Goal: Information Seeking & Learning: Check status

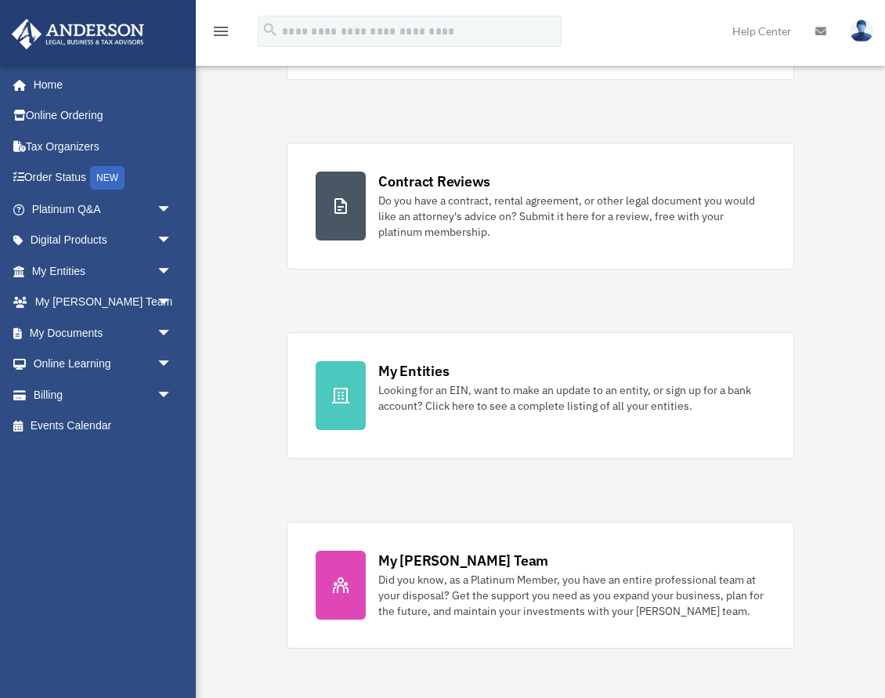
scroll to position [273, 0]
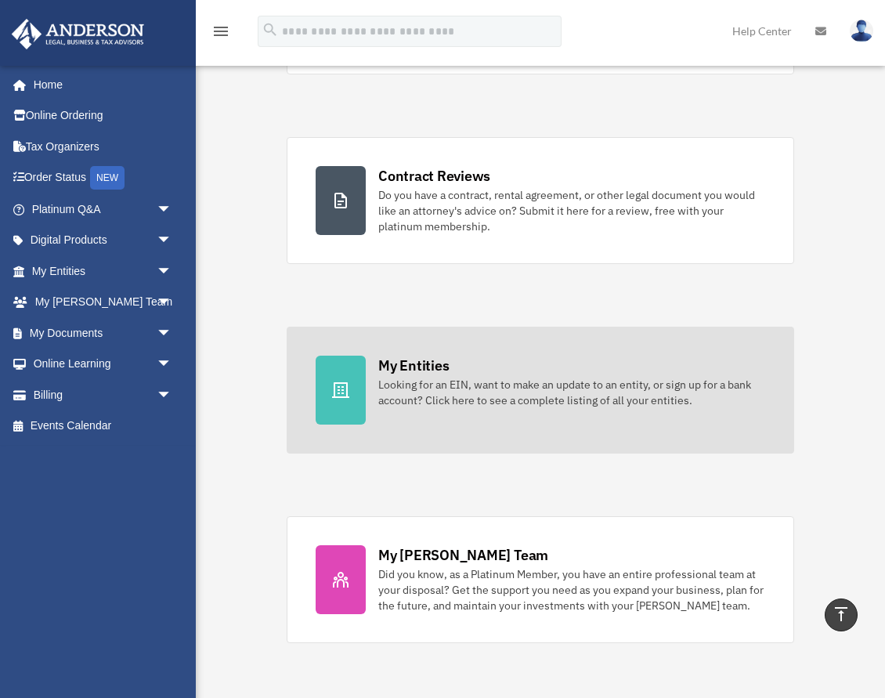
click at [436, 377] on div "Looking for an EIN, want to make an update to an entity, or sign up for a bank …" at bounding box center [571, 392] width 387 height 31
click at [405, 411] on link "My Entities Looking for an EIN, want to make an update to an entity, or sign up…" at bounding box center [541, 390] width 508 height 127
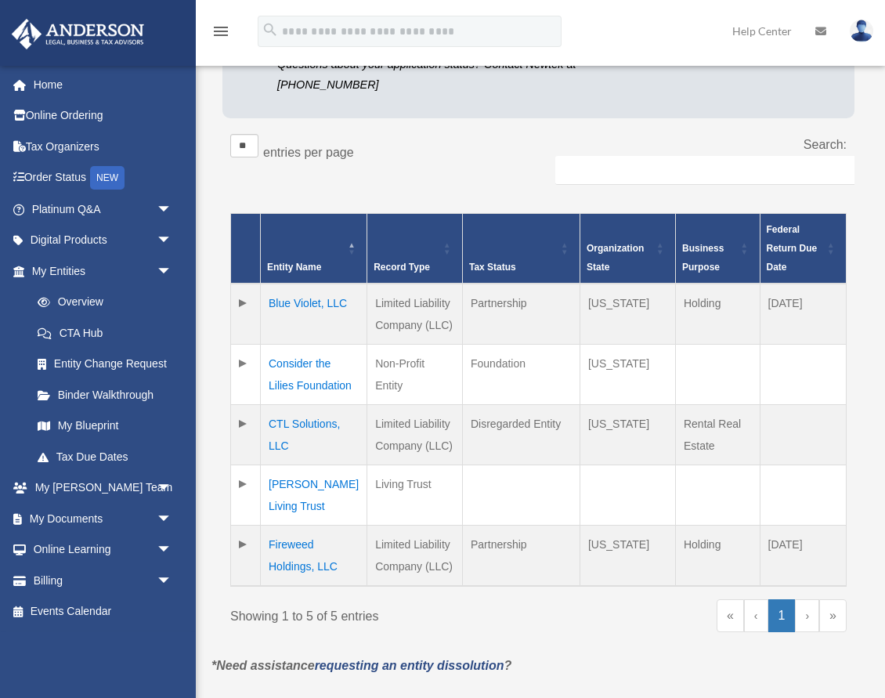
scroll to position [266, 0]
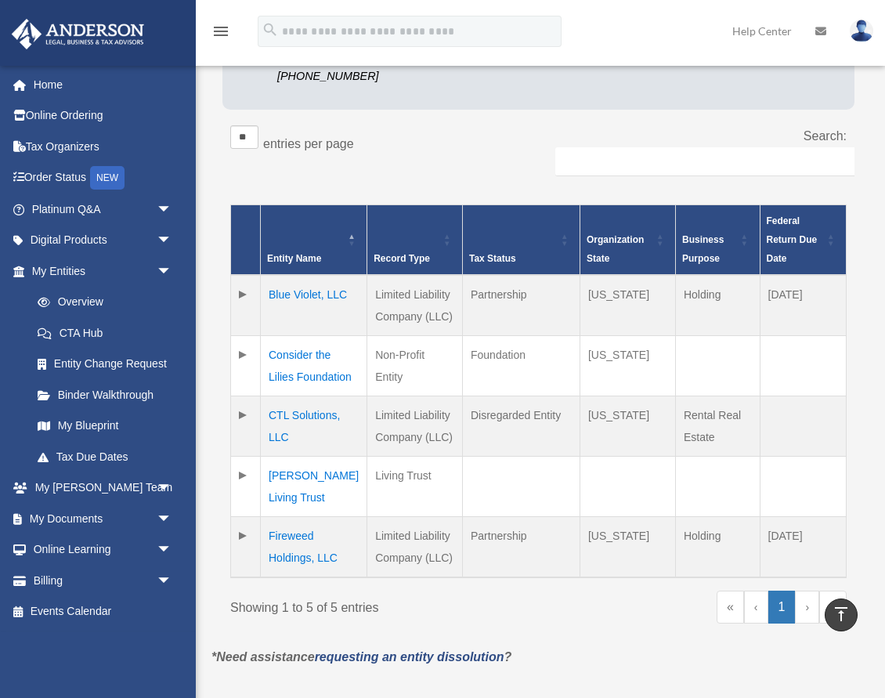
click at [302, 415] on td "CTL Solutions, LLC" at bounding box center [314, 426] width 107 height 60
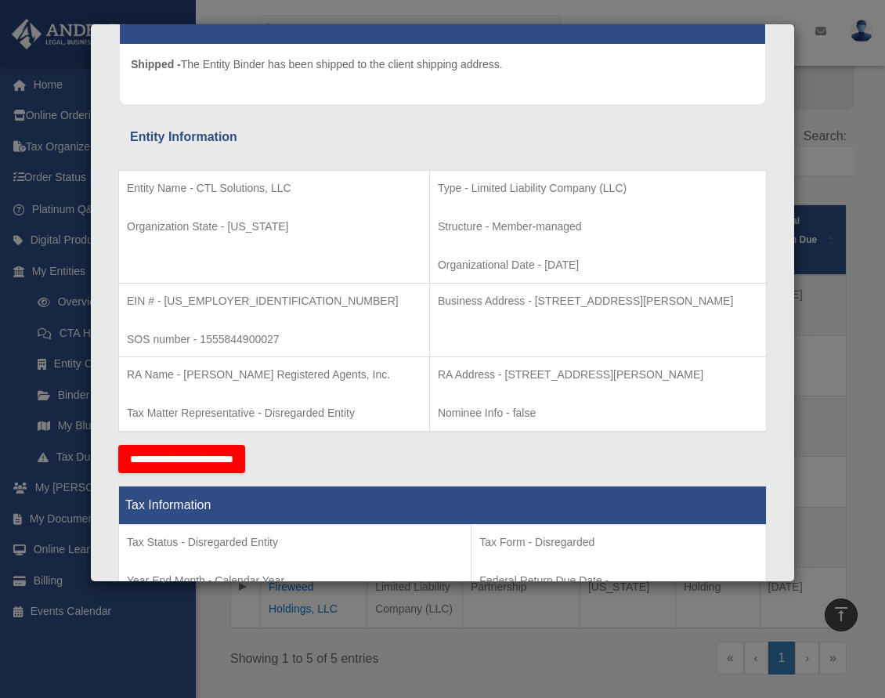
scroll to position [174, 0]
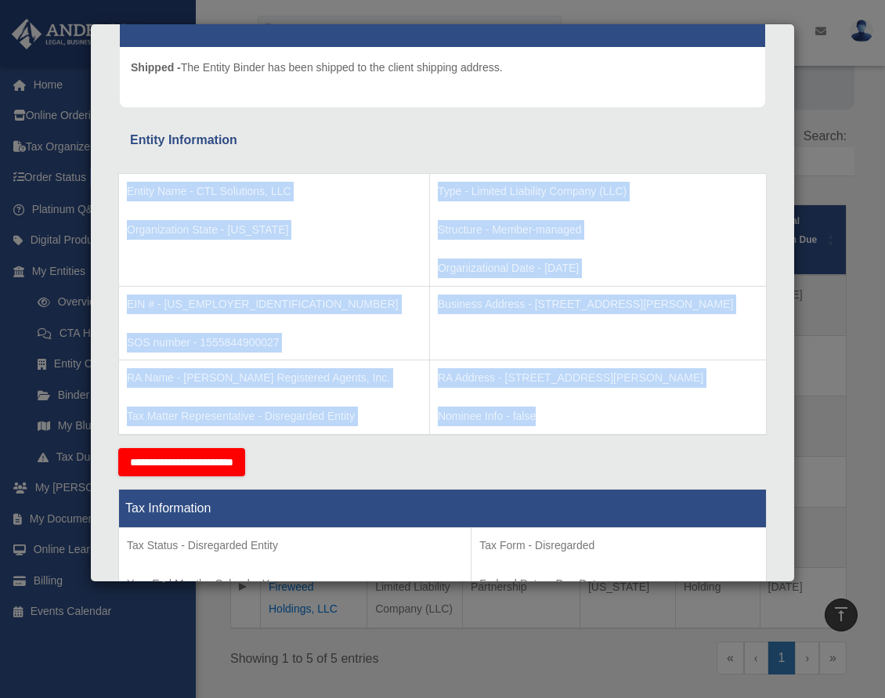
drag, startPoint x: 500, startPoint y: 417, endPoint x: 127, endPoint y: 193, distance: 435.0
click at [127, 193] on tbody "Entity Name - CTL Solutions, LLC Organization State - Minnesota Type - Limited …" at bounding box center [443, 304] width 648 height 261
copy tbody "Entity Name - CTL Solutions, LLC Organization State - Minnesota Type - Limited …"
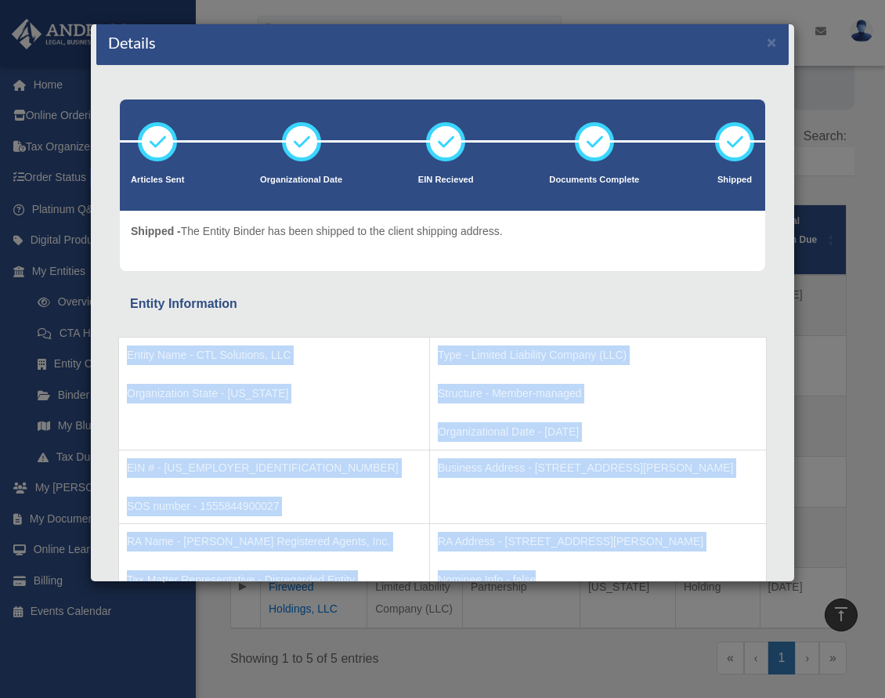
scroll to position [0, 0]
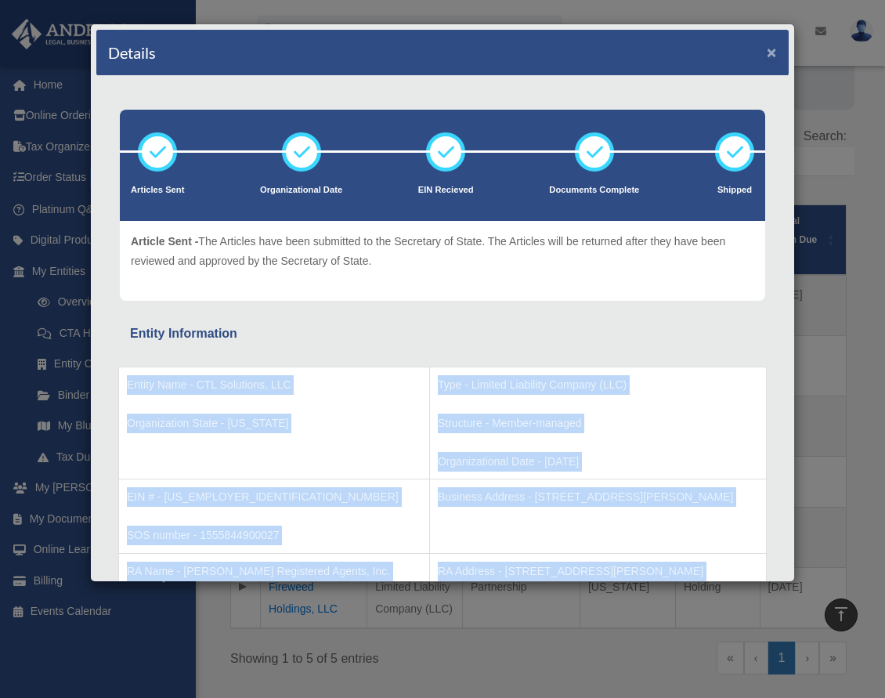
click at [774, 56] on button "×" at bounding box center [772, 52] width 10 height 16
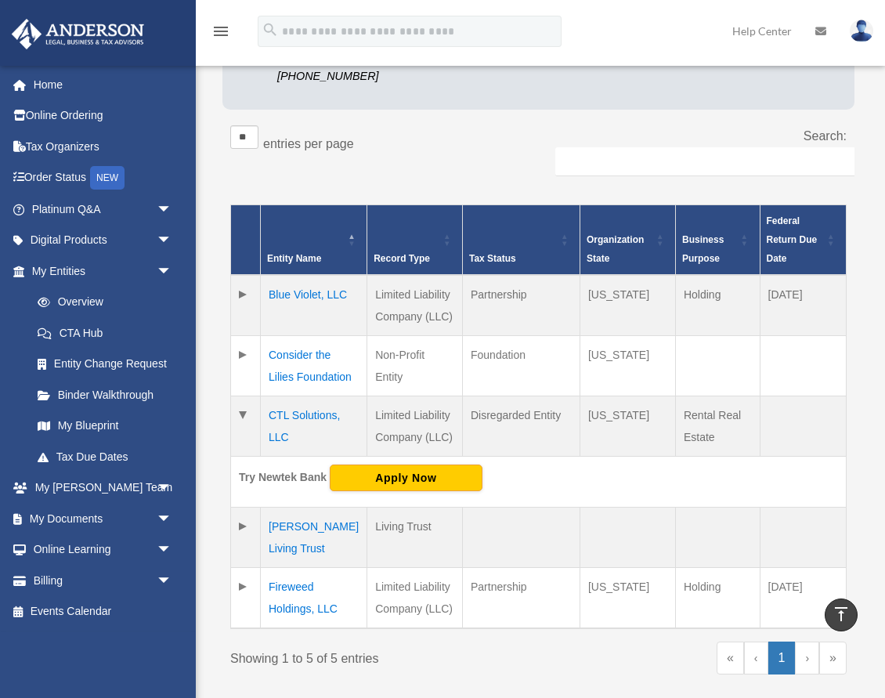
click at [313, 291] on td "Blue Violet, LLC" at bounding box center [314, 305] width 107 height 61
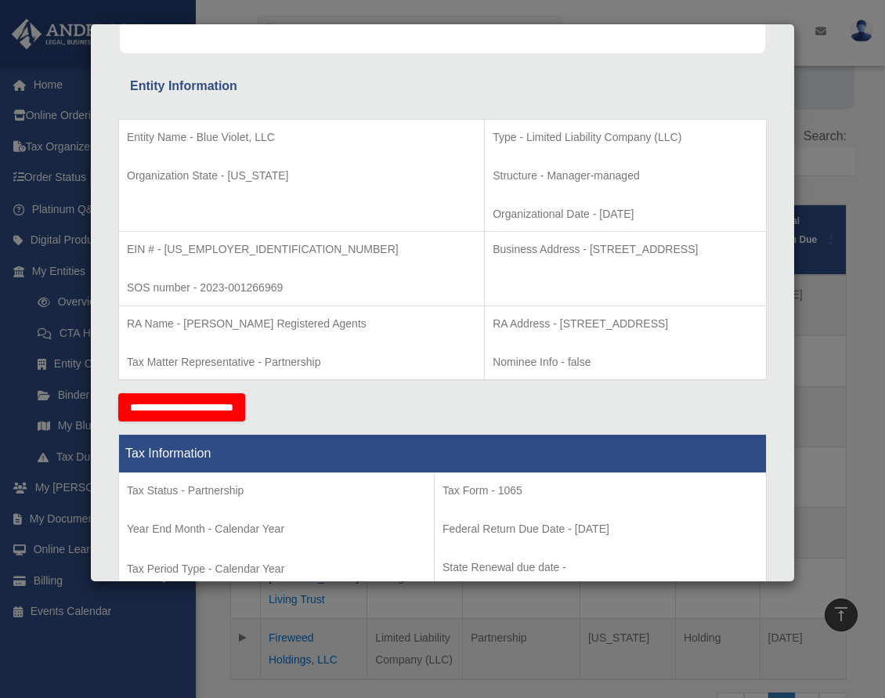
scroll to position [234, 0]
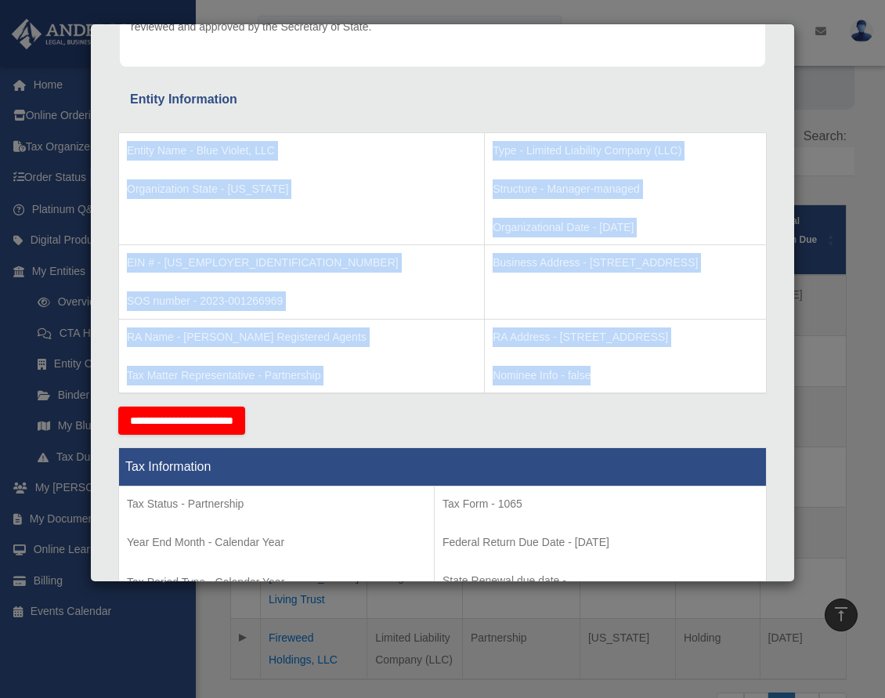
drag, startPoint x: 128, startPoint y: 146, endPoint x: 476, endPoint y: 372, distance: 413.9
click at [476, 372] on tbody "Entity Name - Blue Violet, LLC Organization State - Wyoming Type - Limited Liab…" at bounding box center [443, 262] width 648 height 261
copy tbody "Entity Name - Blue Violet, LLC Organization State - Wyoming Type - Limited Liab…"
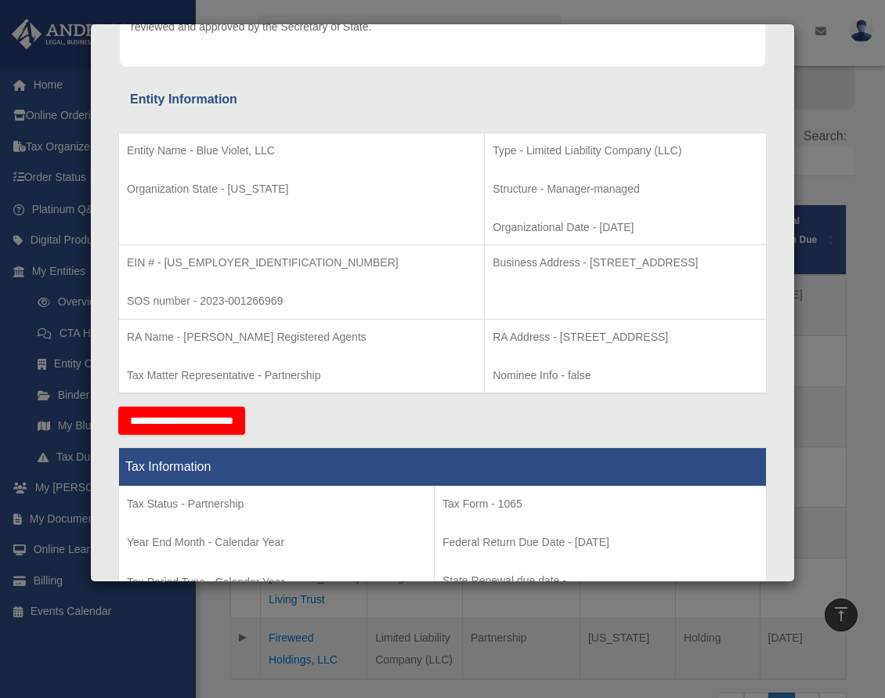
click at [316, 407] on div "**********" at bounding box center [442, 421] width 649 height 28
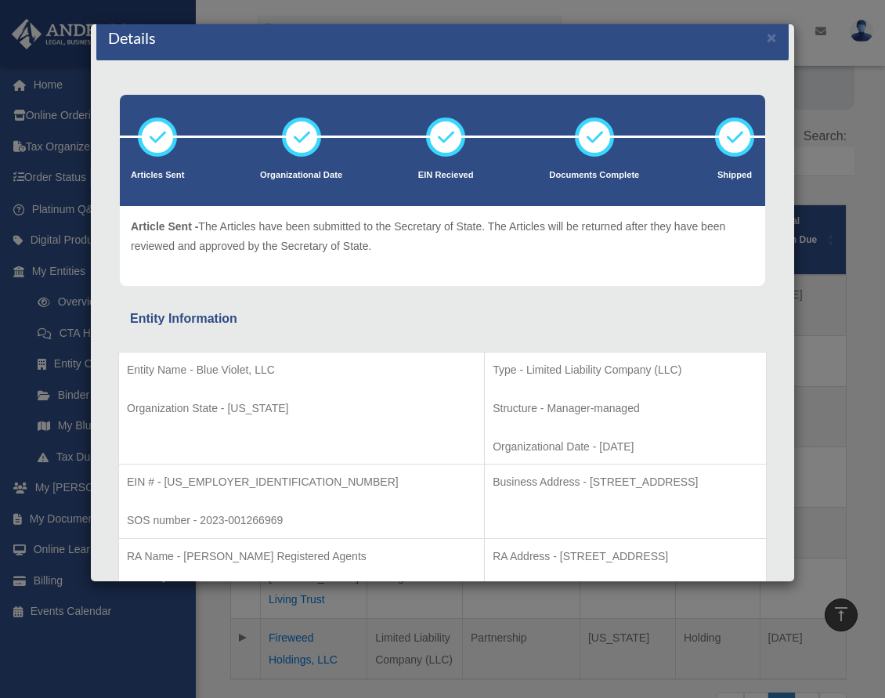
scroll to position [0, 0]
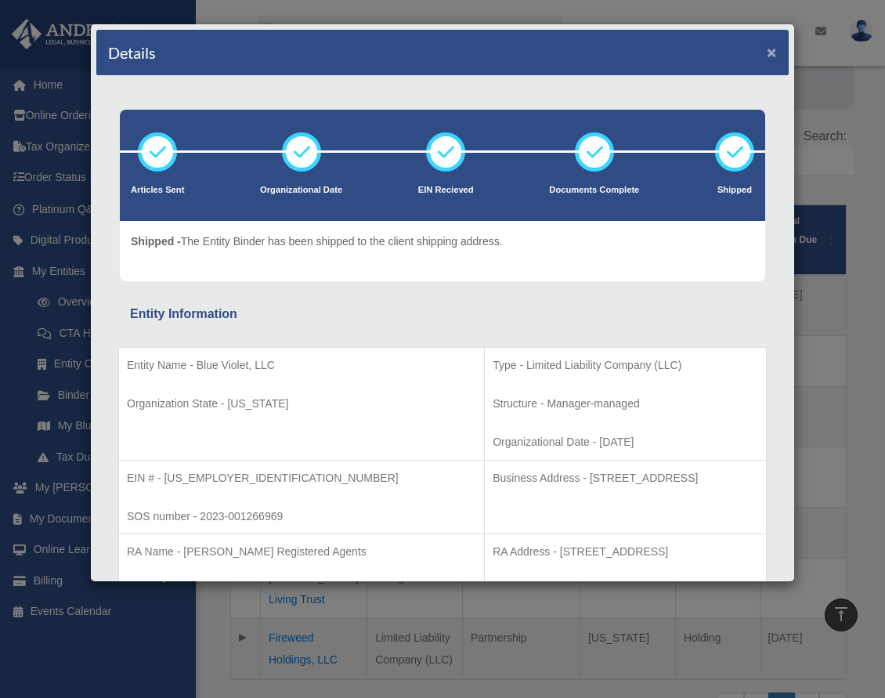
click at [772, 54] on button "×" at bounding box center [772, 52] width 10 height 16
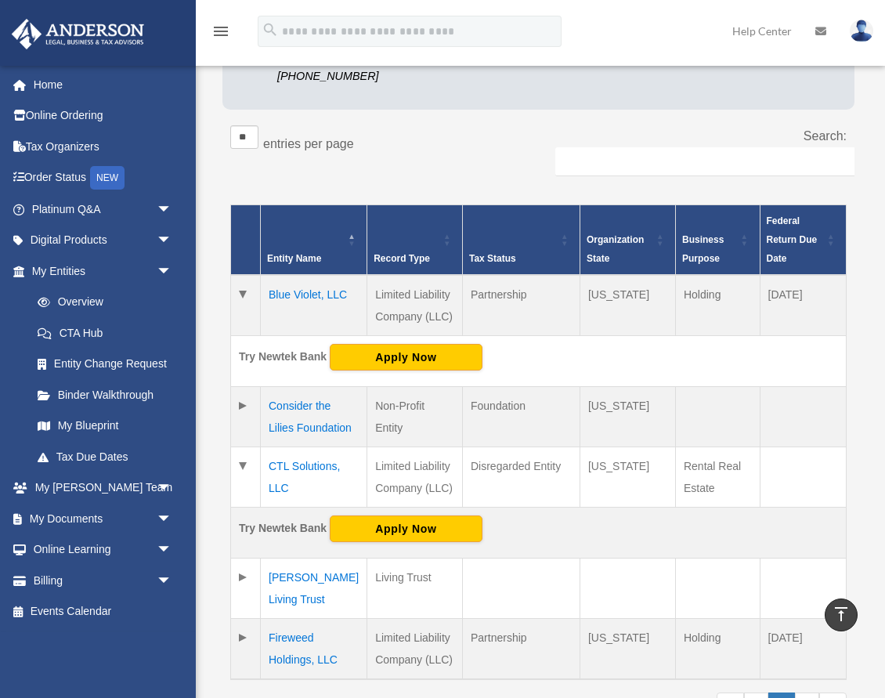
click at [245, 404] on td at bounding box center [246, 417] width 30 height 60
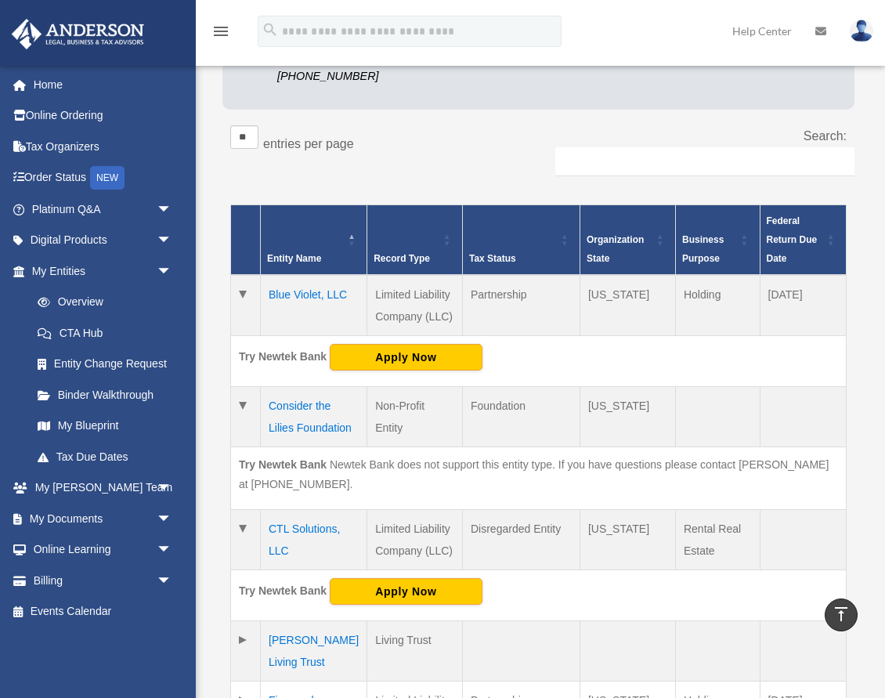
click at [313, 406] on td "Consider the Lilies Foundation" at bounding box center [314, 417] width 107 height 60
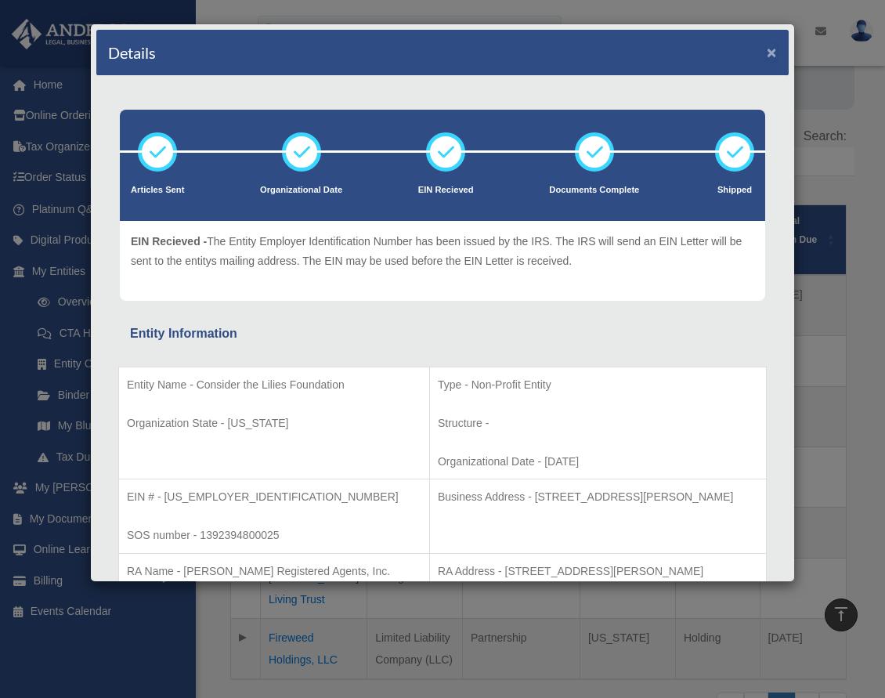
click at [769, 55] on button "×" at bounding box center [772, 52] width 10 height 16
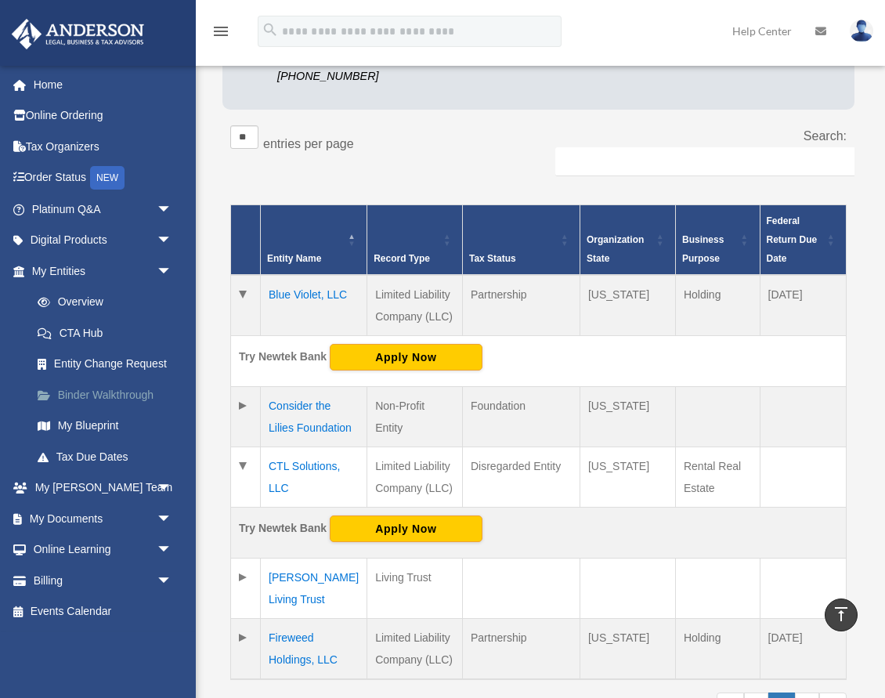
click at [91, 393] on link "Binder Walkthrough" at bounding box center [109, 394] width 174 height 31
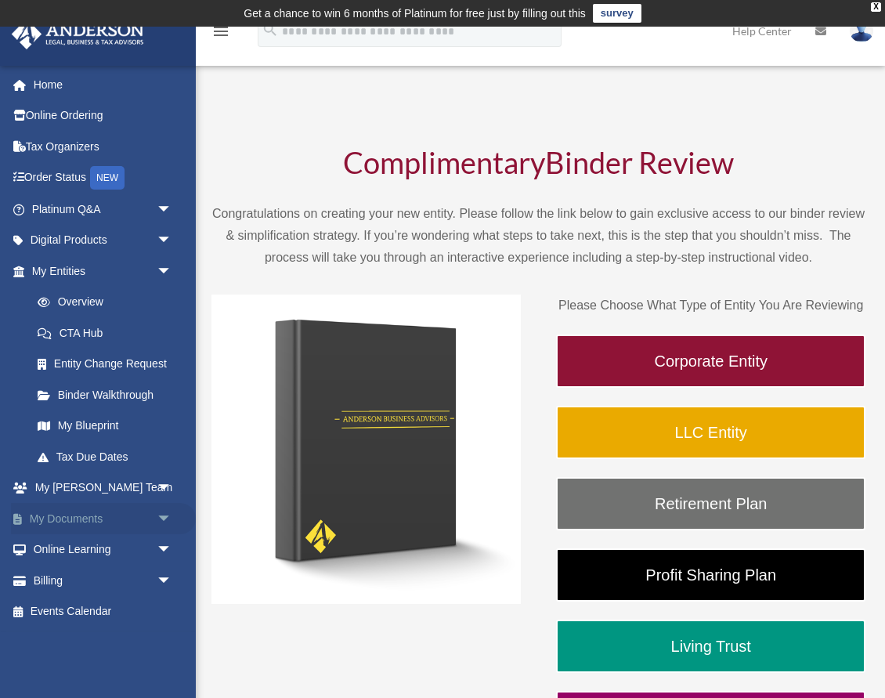
click at [71, 509] on link "My Documents arrow_drop_down" at bounding box center [103, 518] width 185 height 31
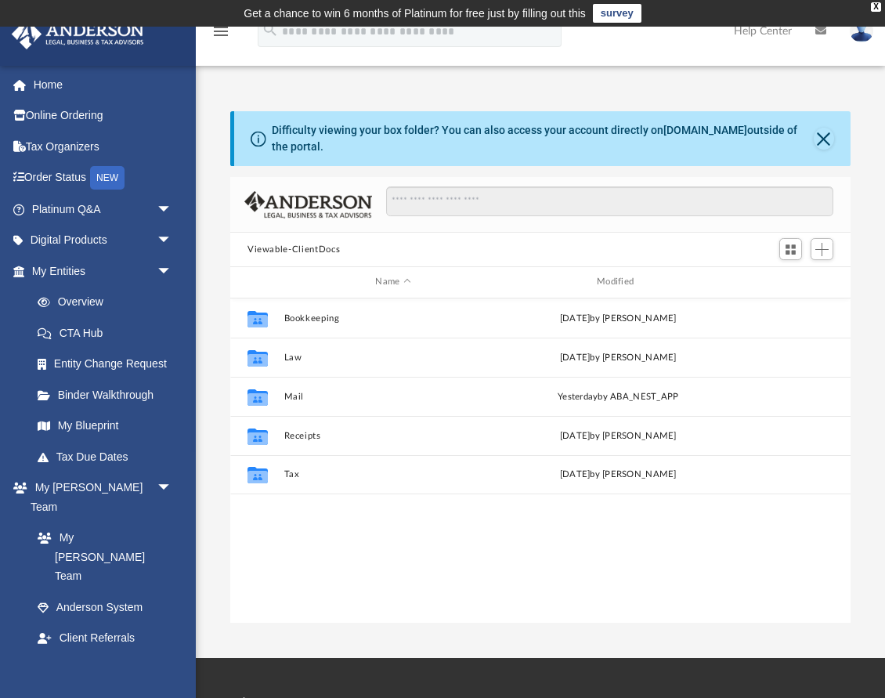
scroll to position [356, 620]
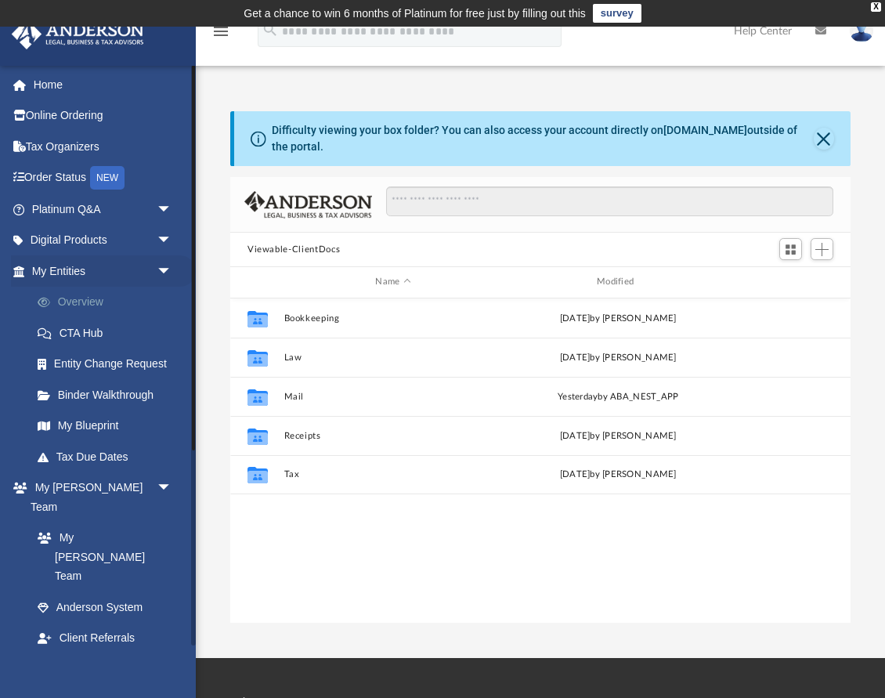
click at [81, 304] on link "Overview" at bounding box center [109, 302] width 174 height 31
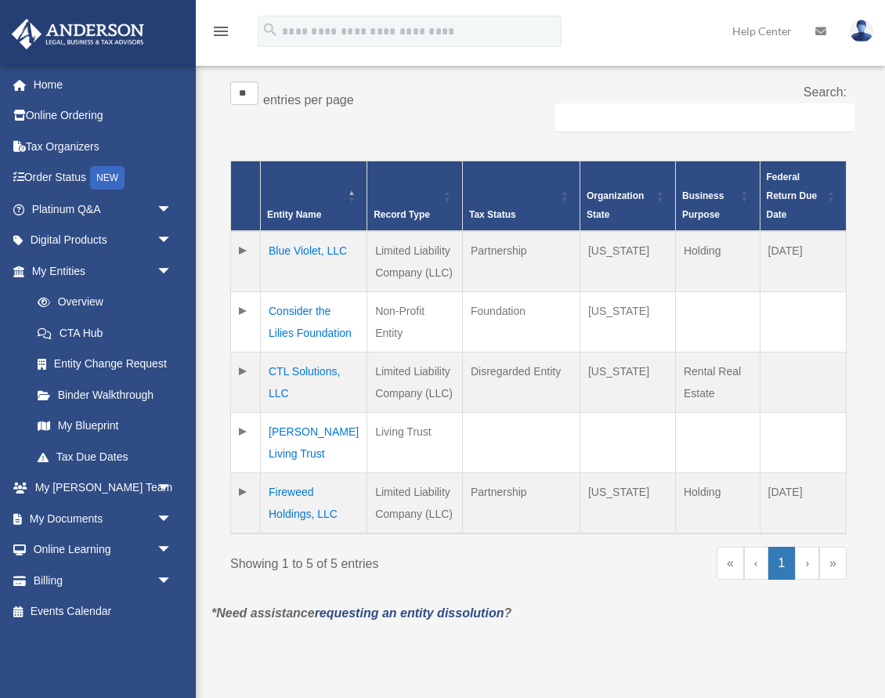
scroll to position [311, 0]
click at [306, 312] on td "Consider the Lilies Foundation" at bounding box center [314, 321] width 107 height 60
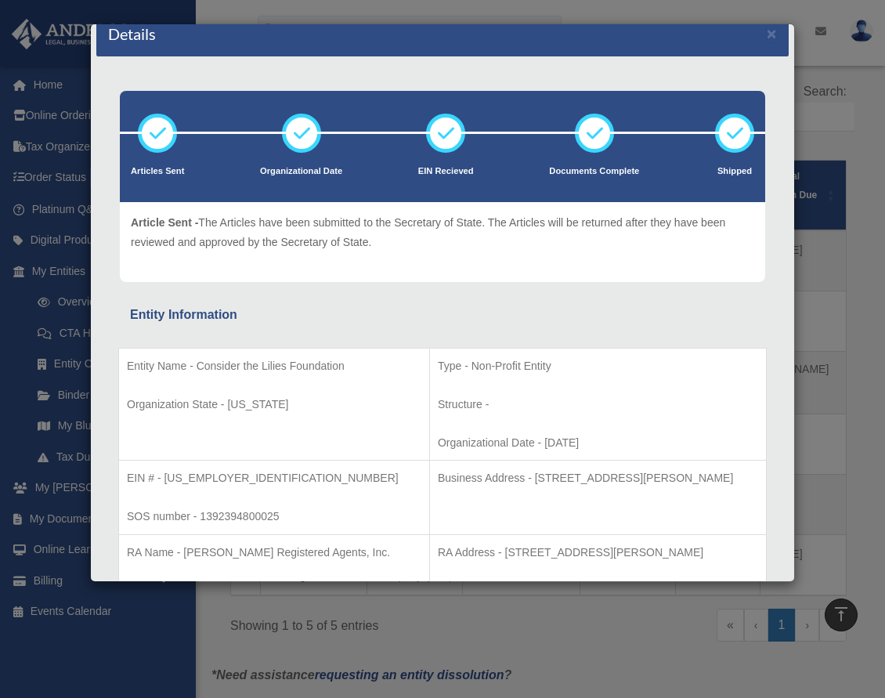
scroll to position [0, 0]
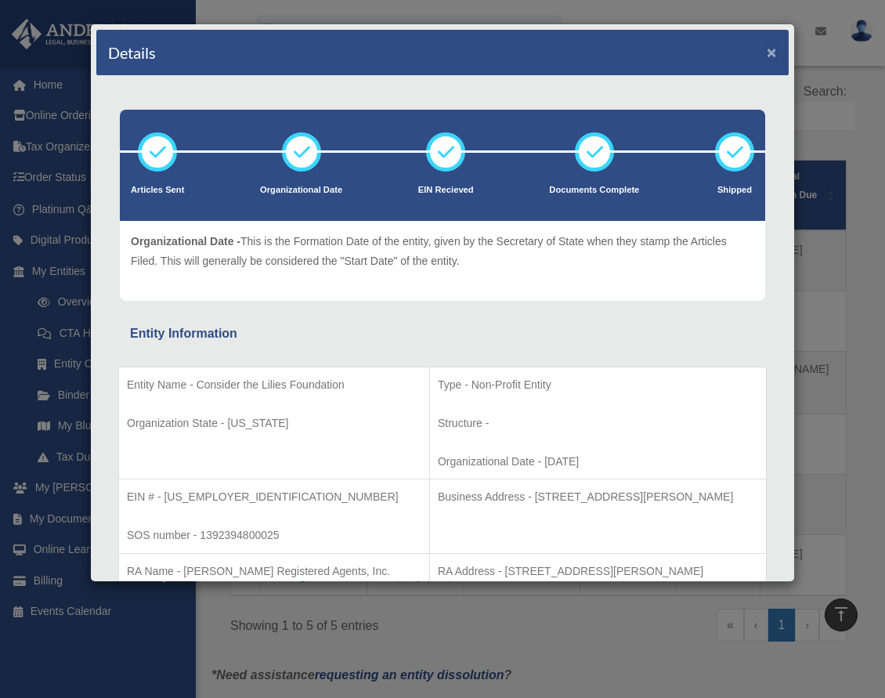
click at [772, 49] on button "×" at bounding box center [772, 52] width 10 height 16
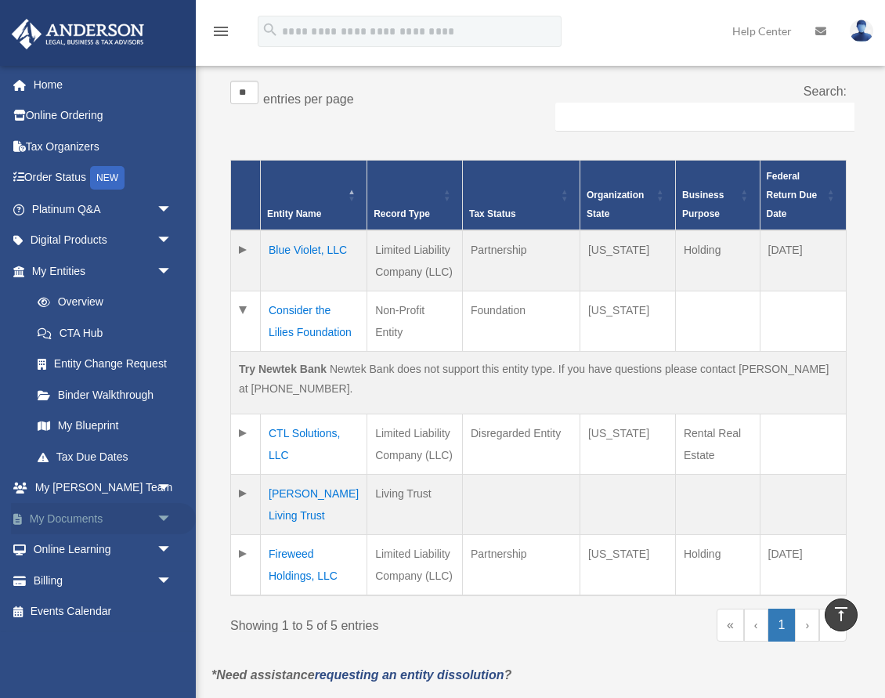
click at [82, 515] on link "My Documents arrow_drop_down" at bounding box center [103, 518] width 185 height 31
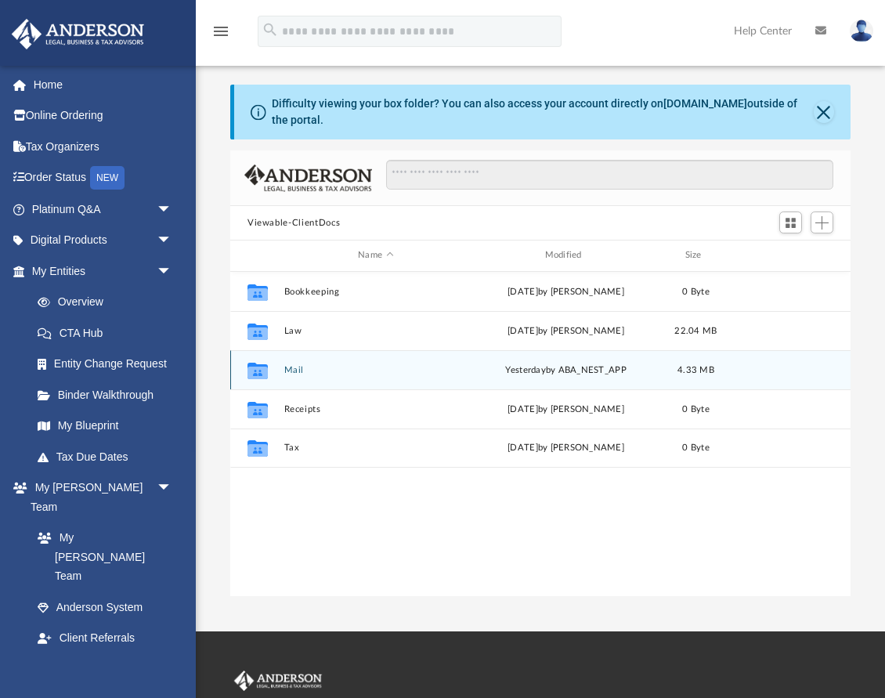
scroll to position [356, 620]
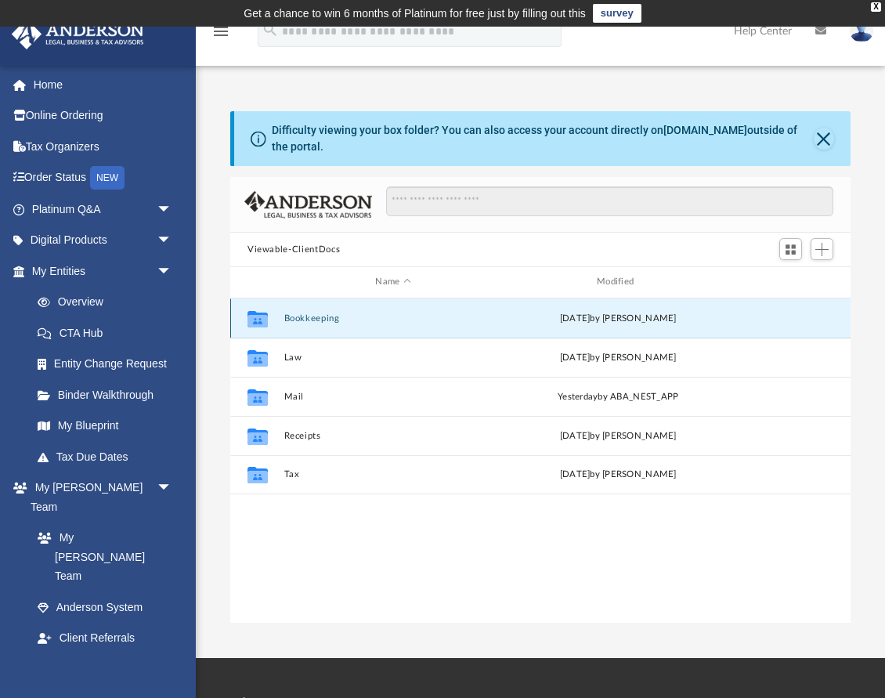
click at [318, 313] on button "Bookkeeping" at bounding box center [393, 318] width 219 height 10
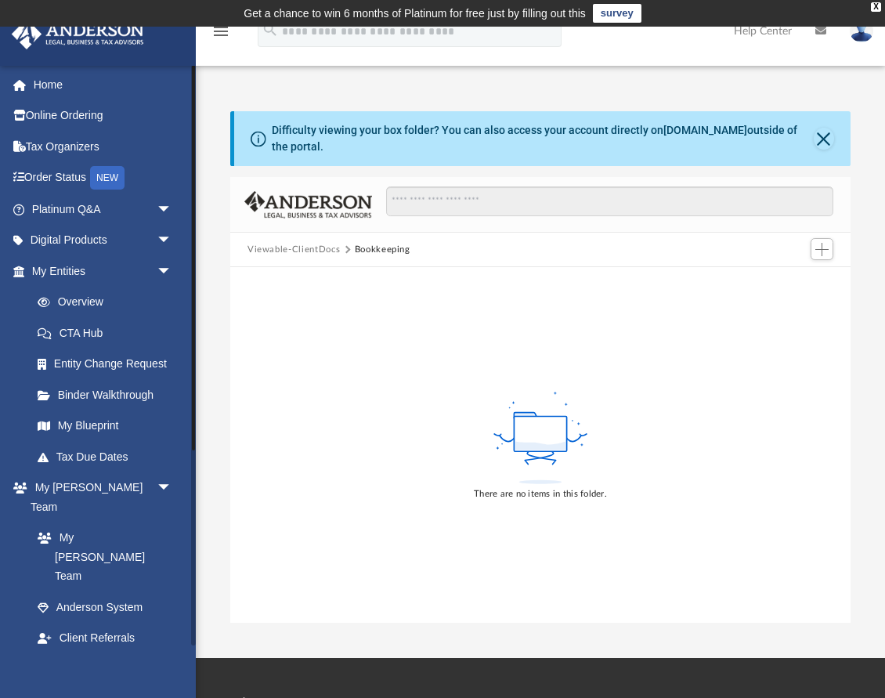
click at [79, 653] on link "My Documents arrow_drop_down" at bounding box center [103, 668] width 185 height 31
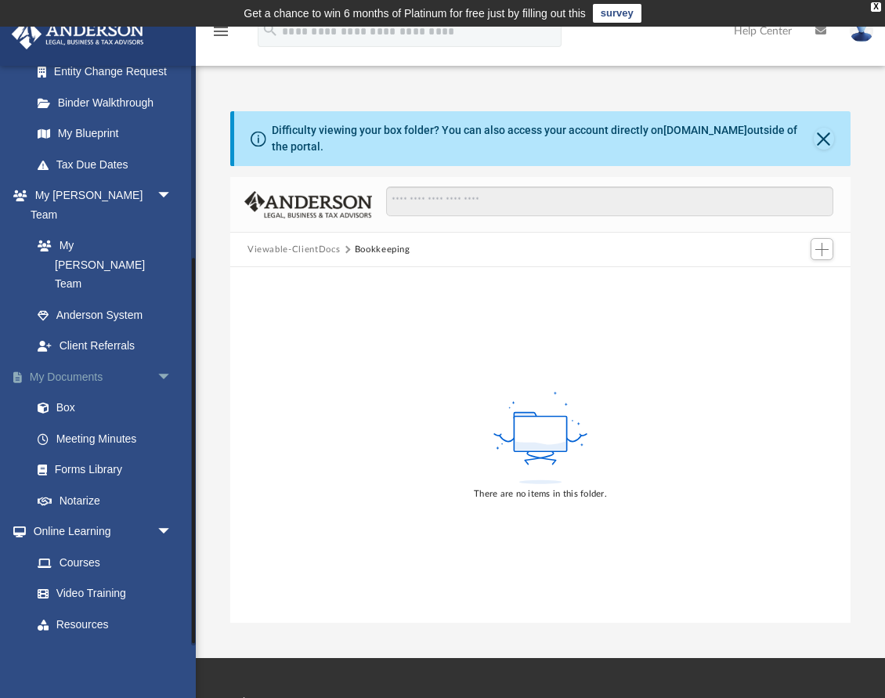
scroll to position [295, 0]
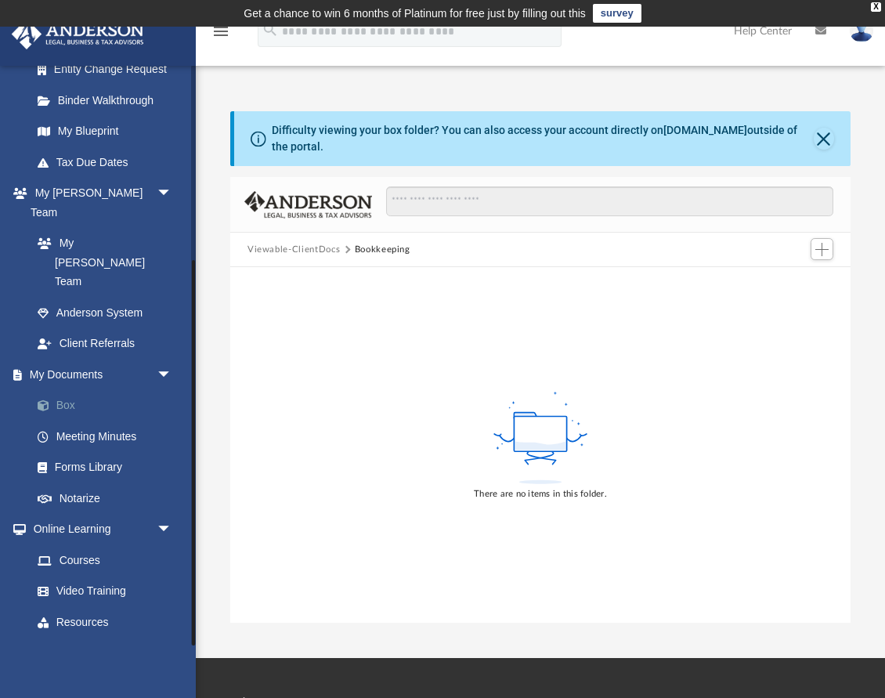
click at [67, 390] on link "Box" at bounding box center [109, 405] width 174 height 31
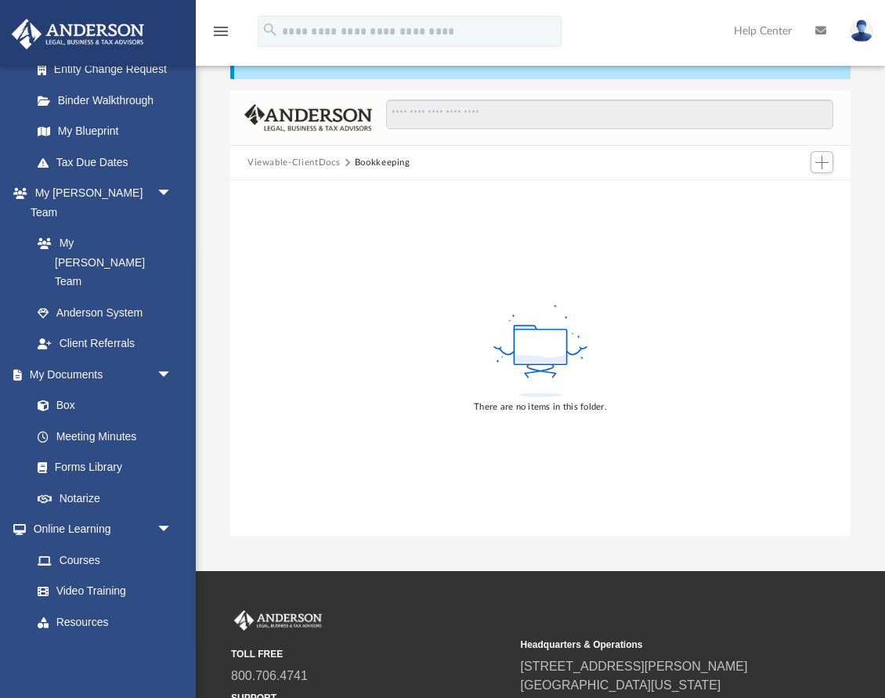
scroll to position [83, 0]
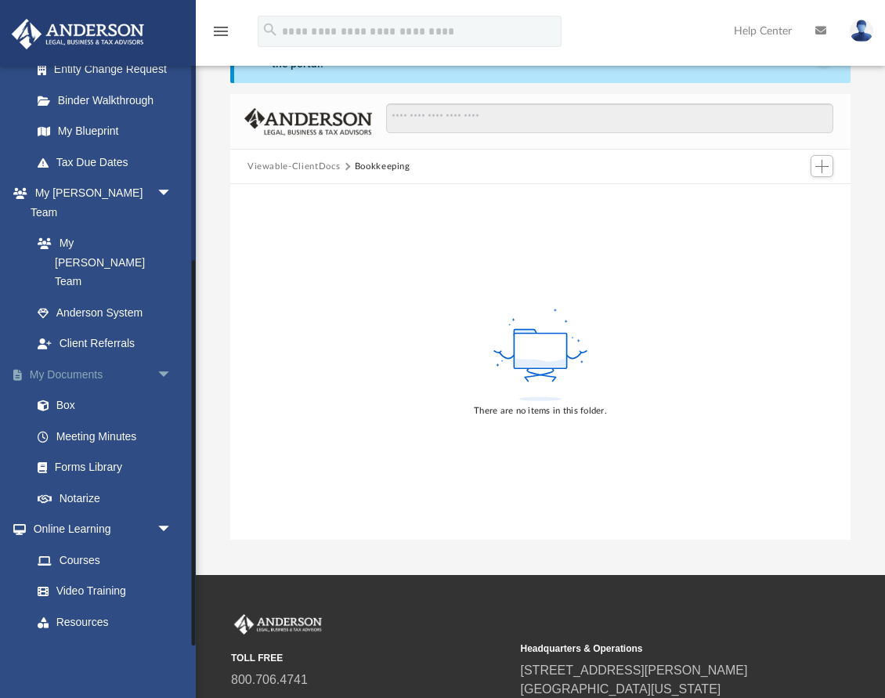
click at [83, 359] on link "My Documents arrow_drop_down" at bounding box center [103, 374] width 185 height 31
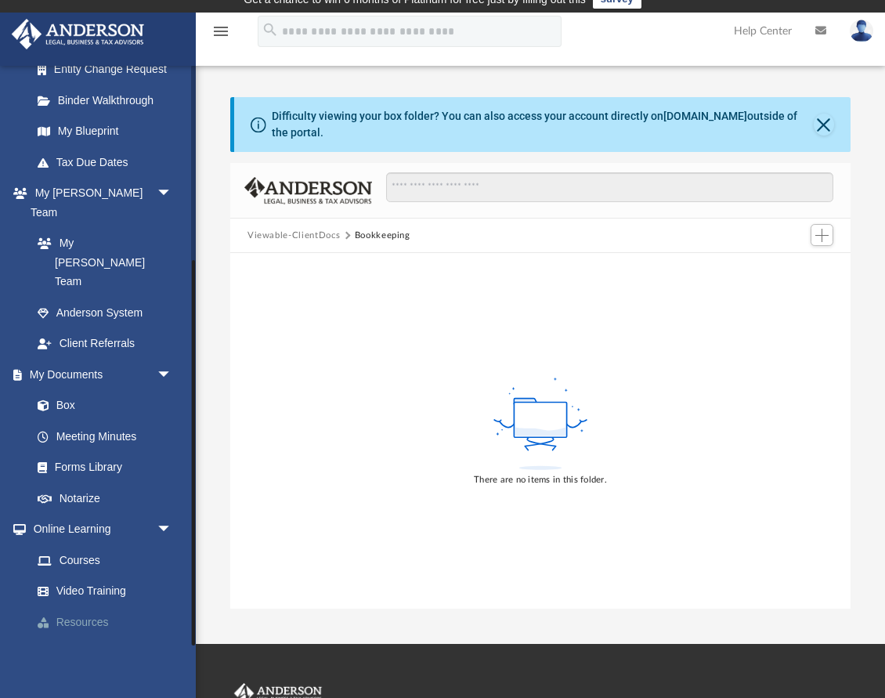
scroll to position [0, 0]
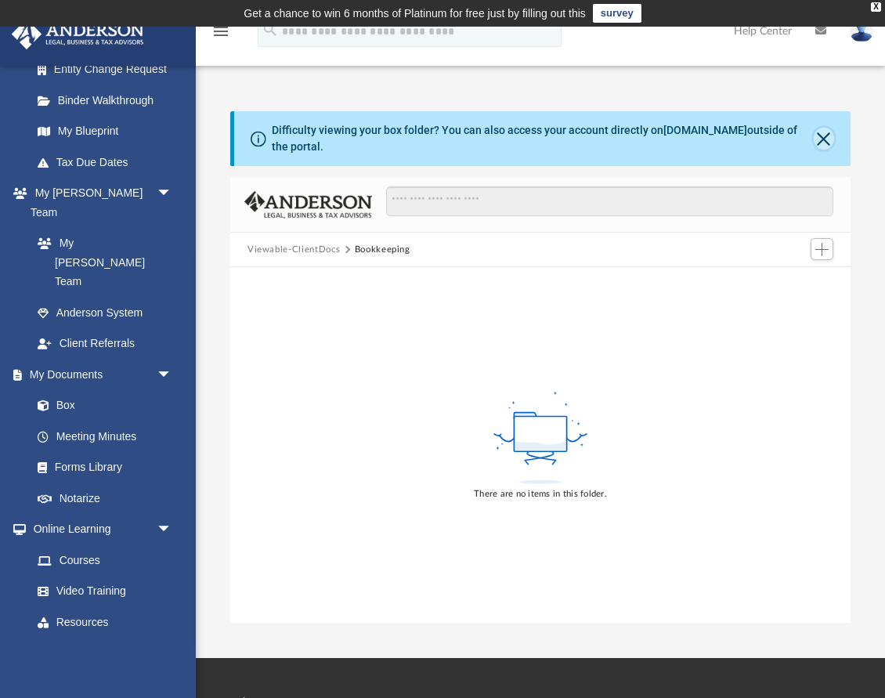
click at [822, 140] on button "Close" at bounding box center [824, 139] width 20 height 22
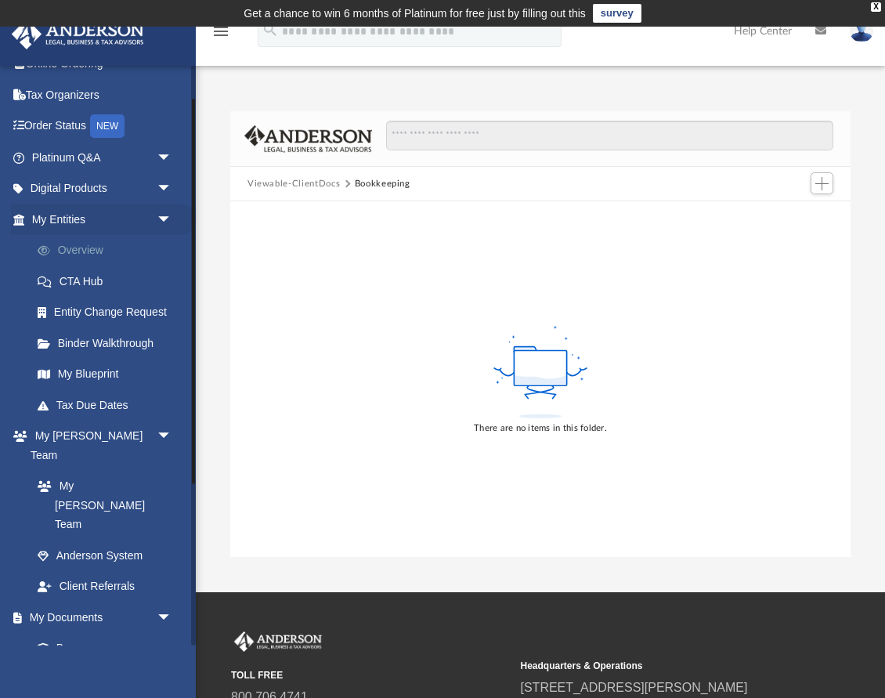
scroll to position [41, 0]
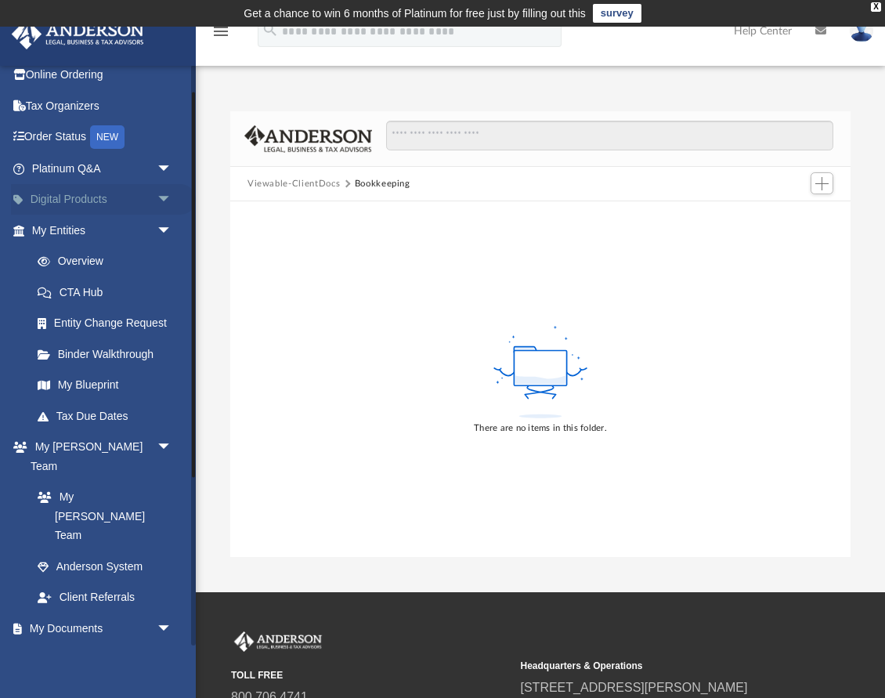
click at [165, 197] on span "arrow_drop_down" at bounding box center [172, 200] width 31 height 32
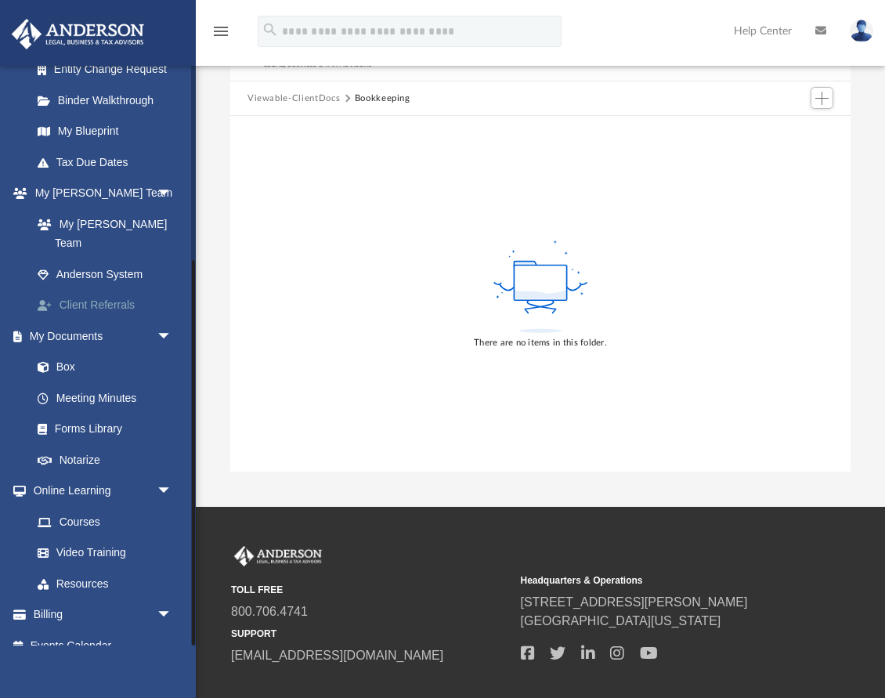
scroll to position [92, 0]
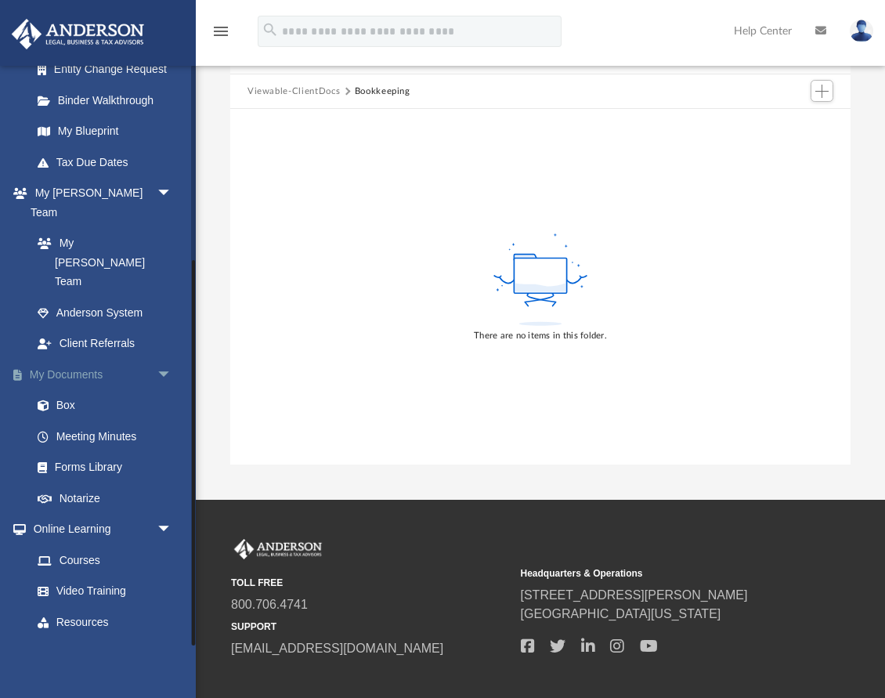
click at [88, 359] on link "My Documents arrow_drop_down" at bounding box center [103, 374] width 185 height 31
click at [71, 390] on link "Box" at bounding box center [109, 405] width 174 height 31
click at [74, 421] on link "Meeting Minutes" at bounding box center [109, 436] width 174 height 31
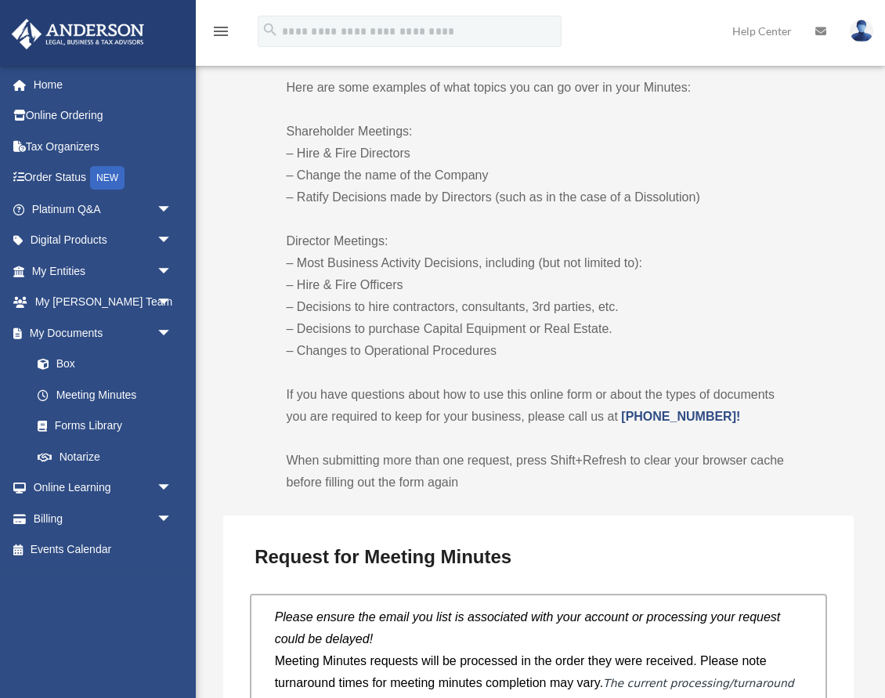
scroll to position [951, 0]
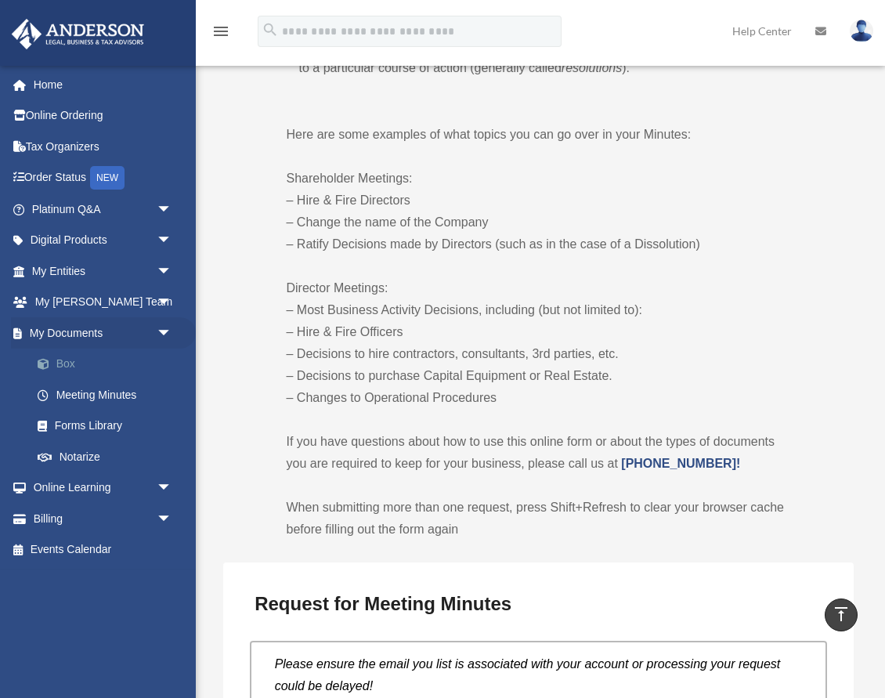
click at [78, 360] on link "Box" at bounding box center [109, 364] width 174 height 31
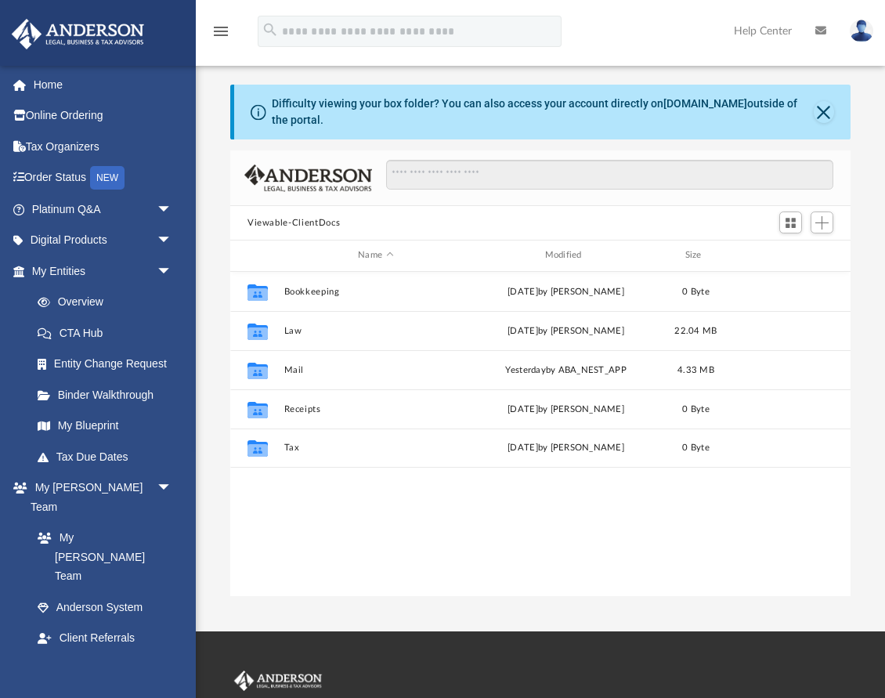
scroll to position [356, 620]
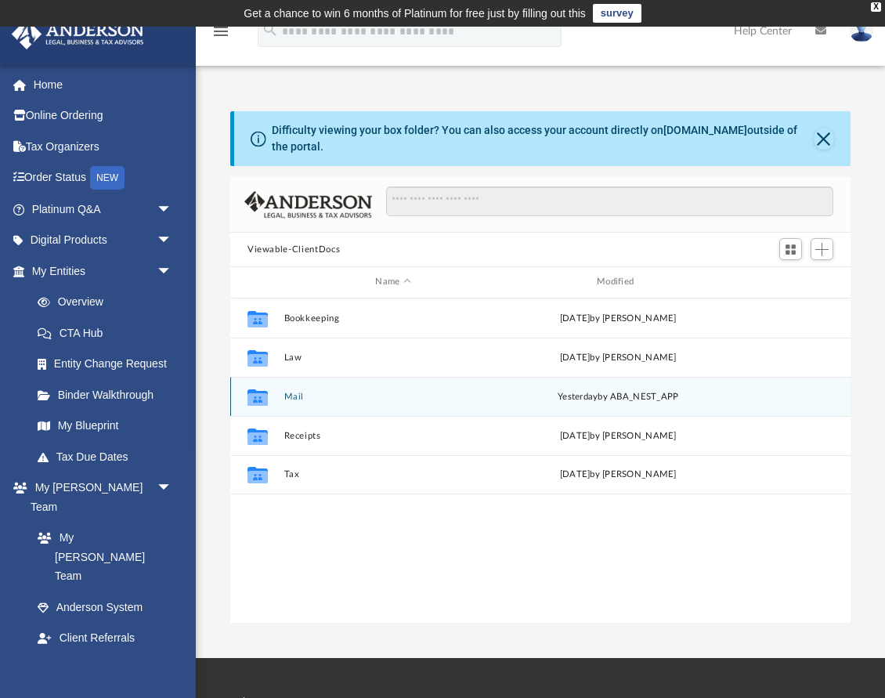
click at [291, 397] on button "Mail" at bounding box center [393, 397] width 219 height 10
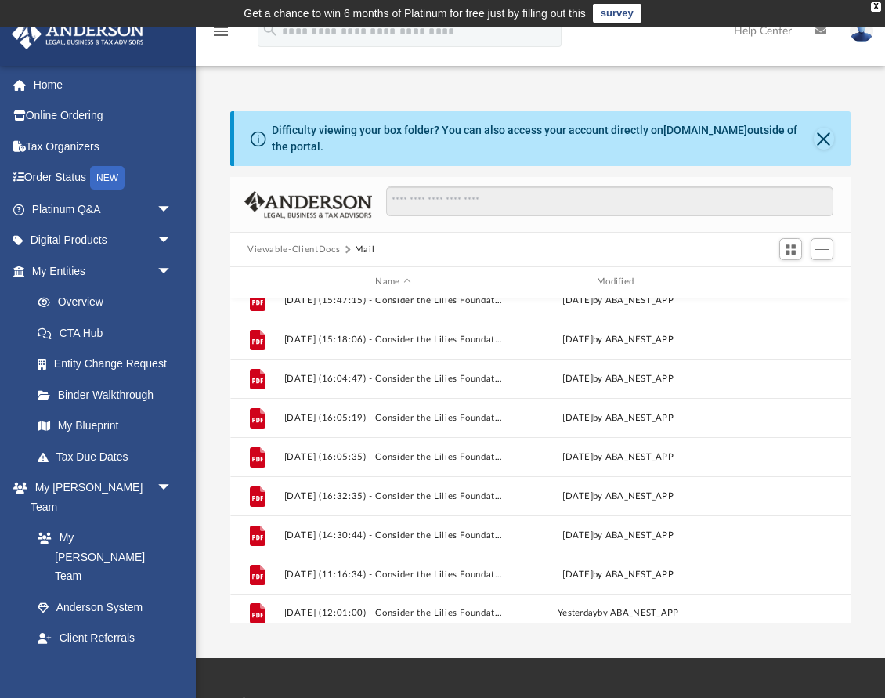
scroll to position [184, 0]
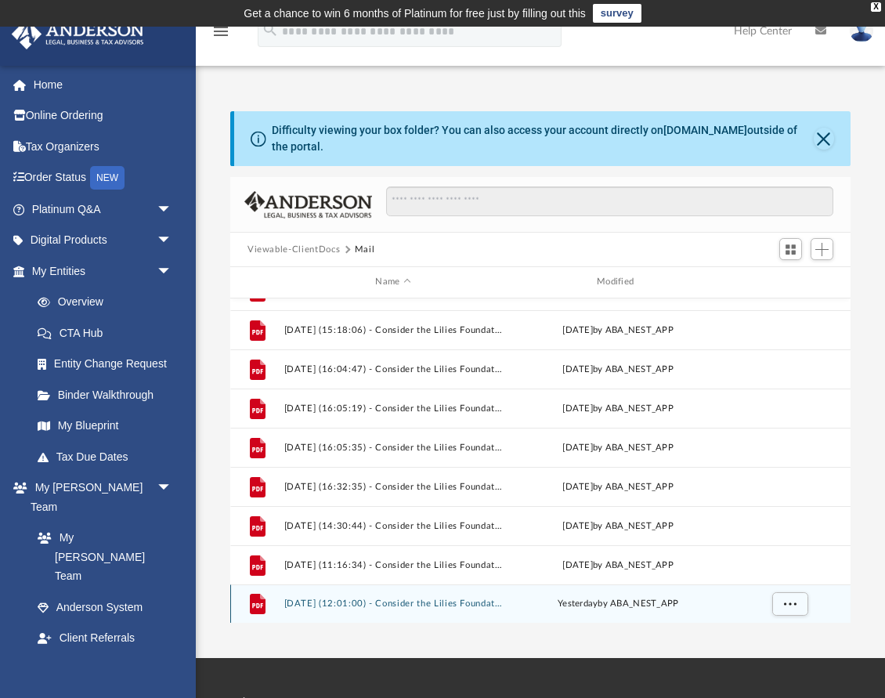
click at [403, 606] on button "[DATE] (12:01:00) - Consider the Lilies Foundation - Mail.pdf" at bounding box center [393, 604] width 219 height 10
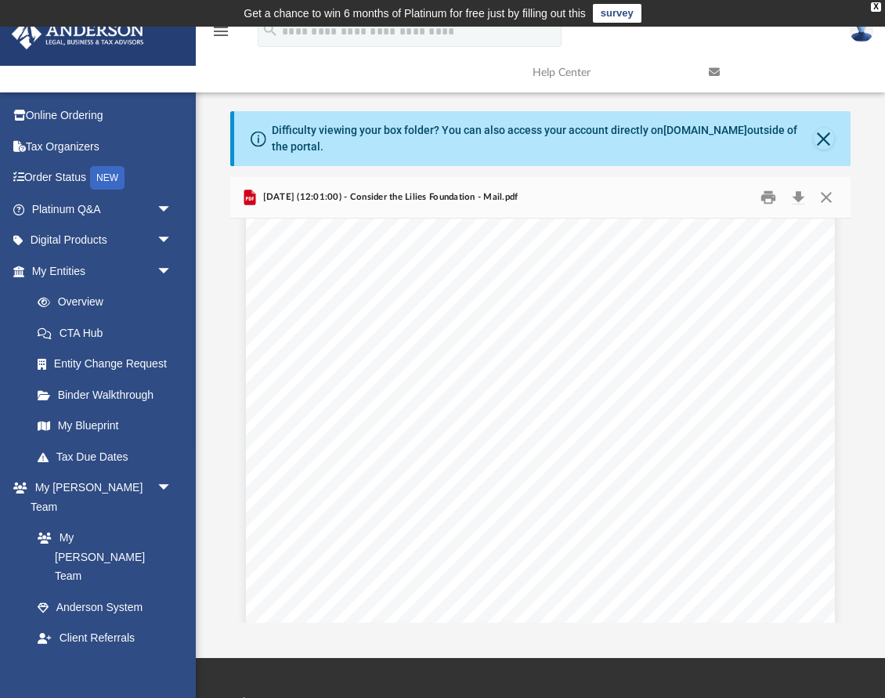
scroll to position [256, 0]
click at [829, 198] on button "Close" at bounding box center [826, 198] width 28 height 24
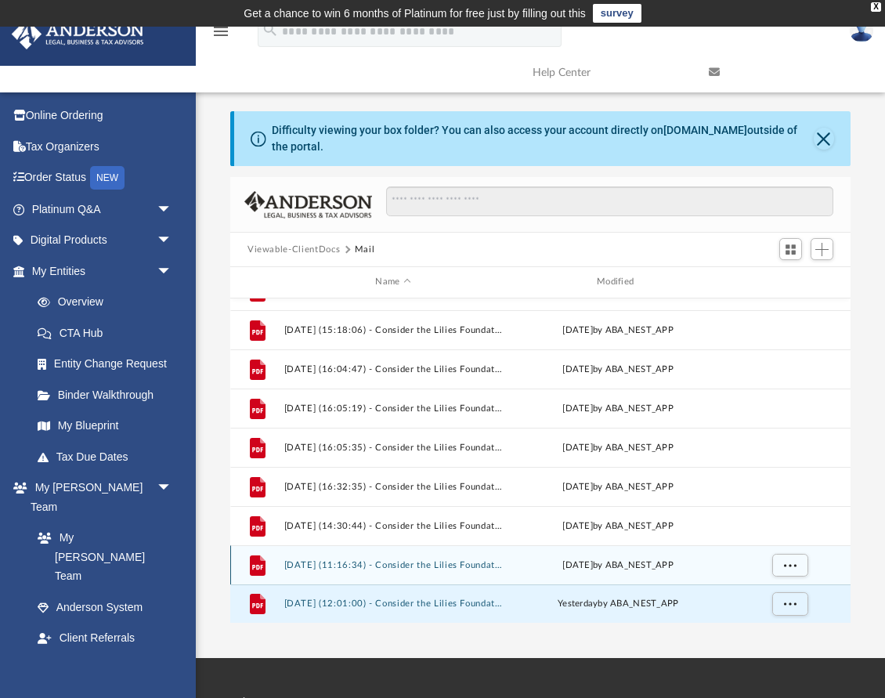
click at [491, 570] on div "File [DATE] (11:16:34) - Consider the Lilies Foundation - Mail from First Commu…" at bounding box center [540, 564] width 620 height 39
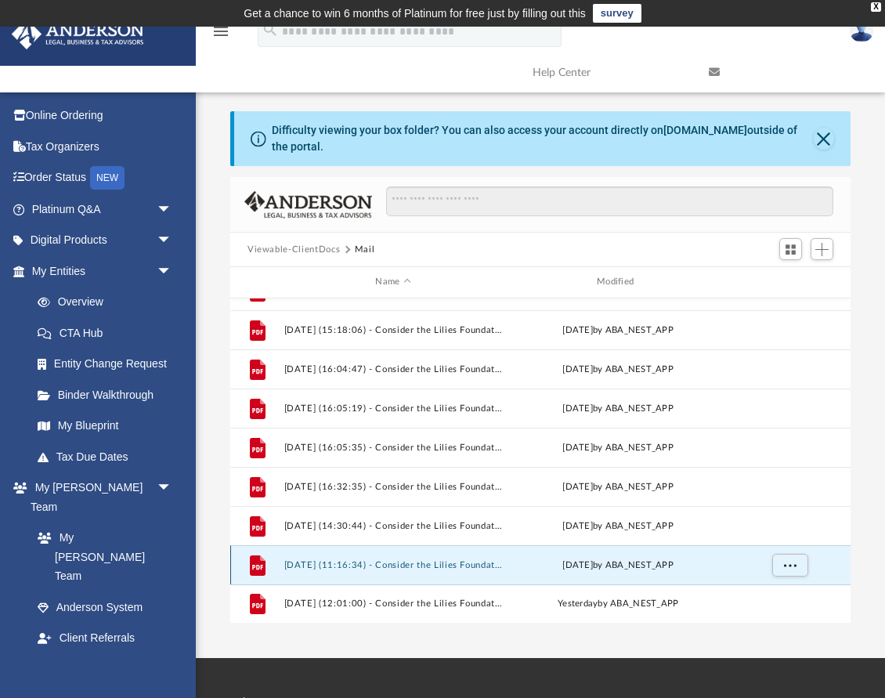
click at [485, 564] on button "[DATE] (11:16:34) - Consider the Lilies Foundation - Mail from First Community …" at bounding box center [393, 565] width 219 height 10
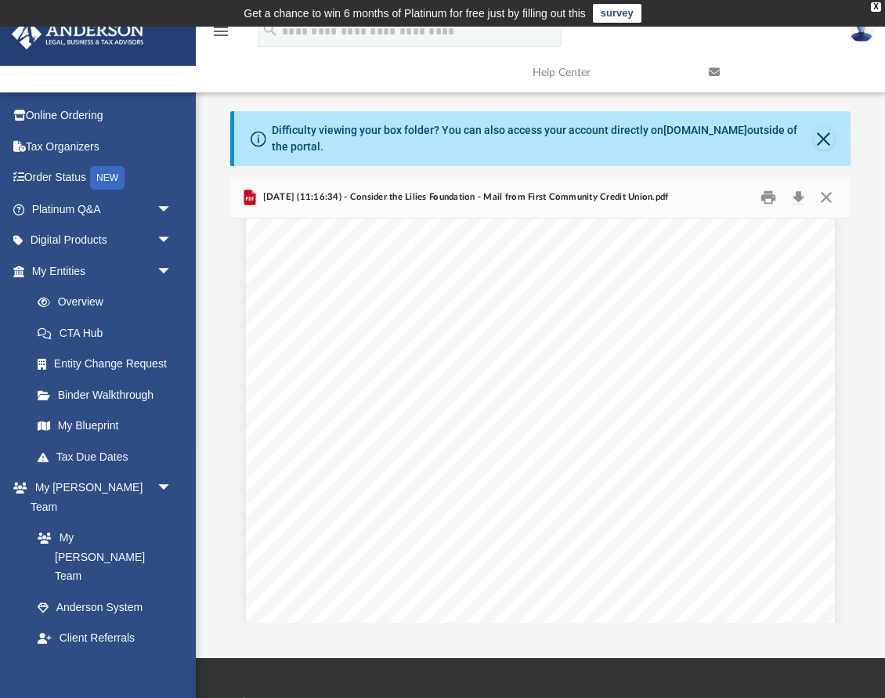
scroll to position [0, 0]
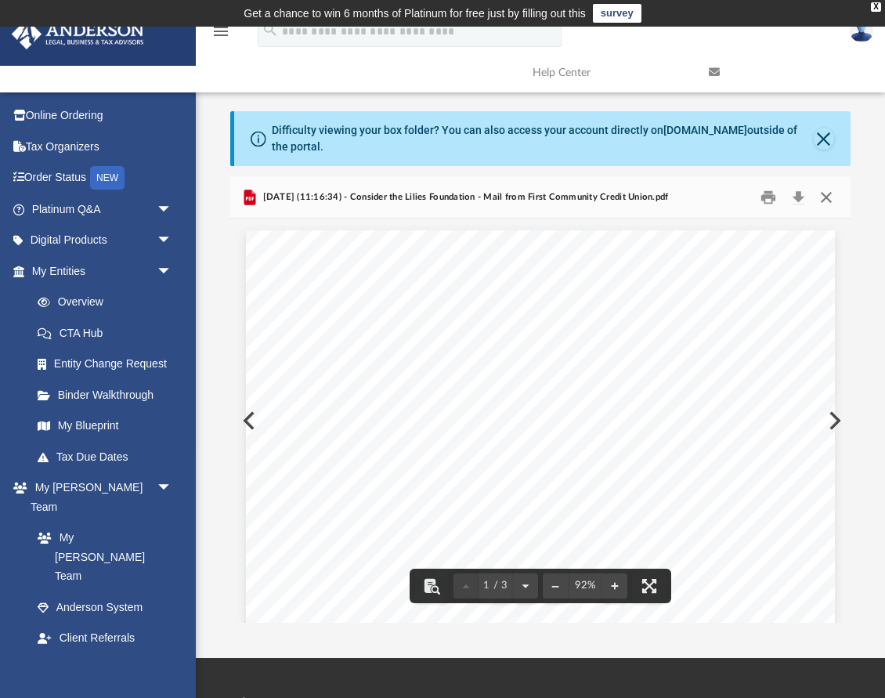
click at [826, 197] on button "Close" at bounding box center [826, 198] width 28 height 24
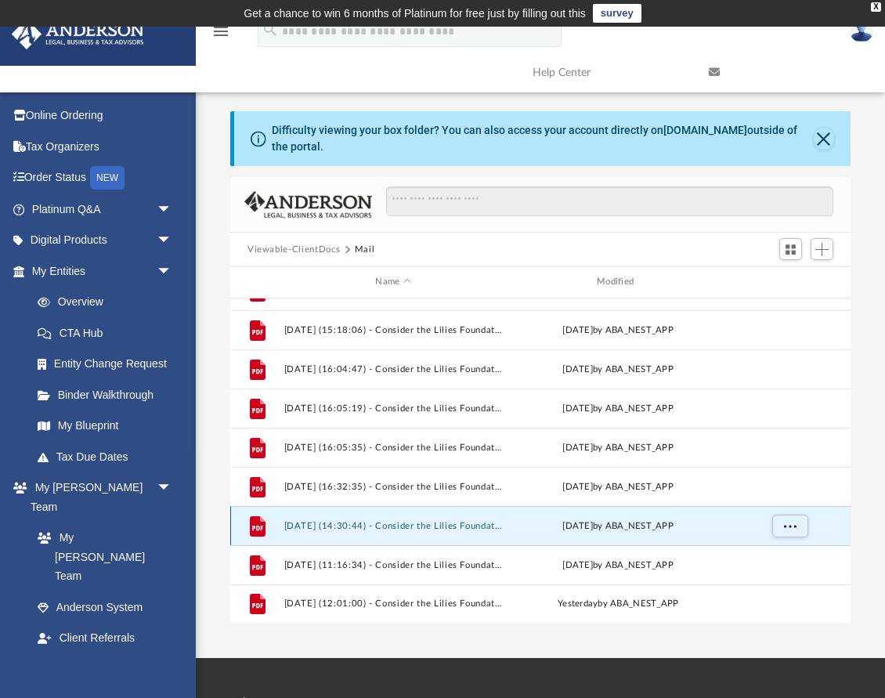
click at [440, 522] on button "[DATE] (14:30:44) - Consider the Lilies Foundation - Mail from FC First Communi…" at bounding box center [393, 526] width 219 height 10
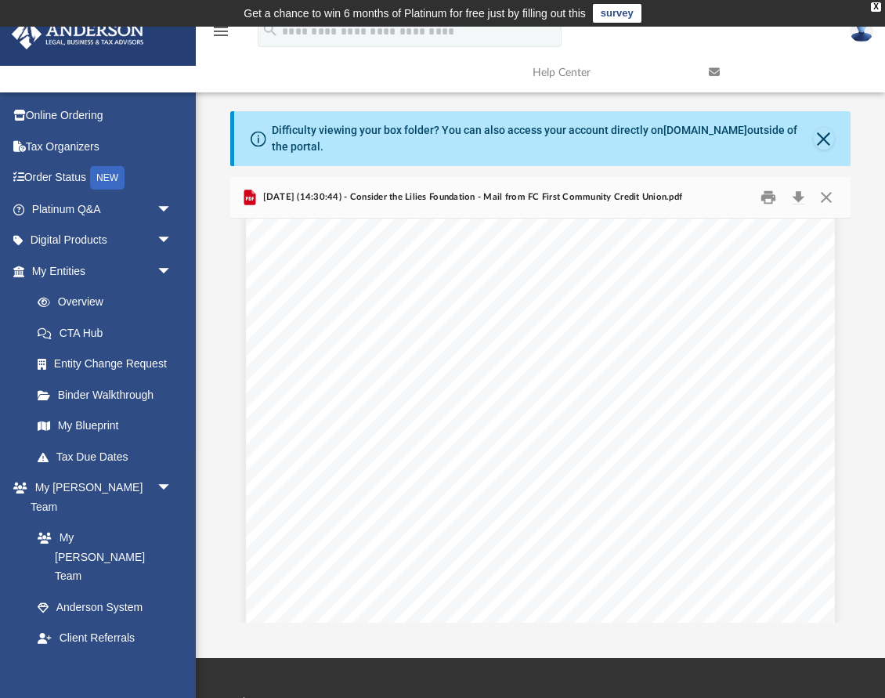
scroll to position [118, 0]
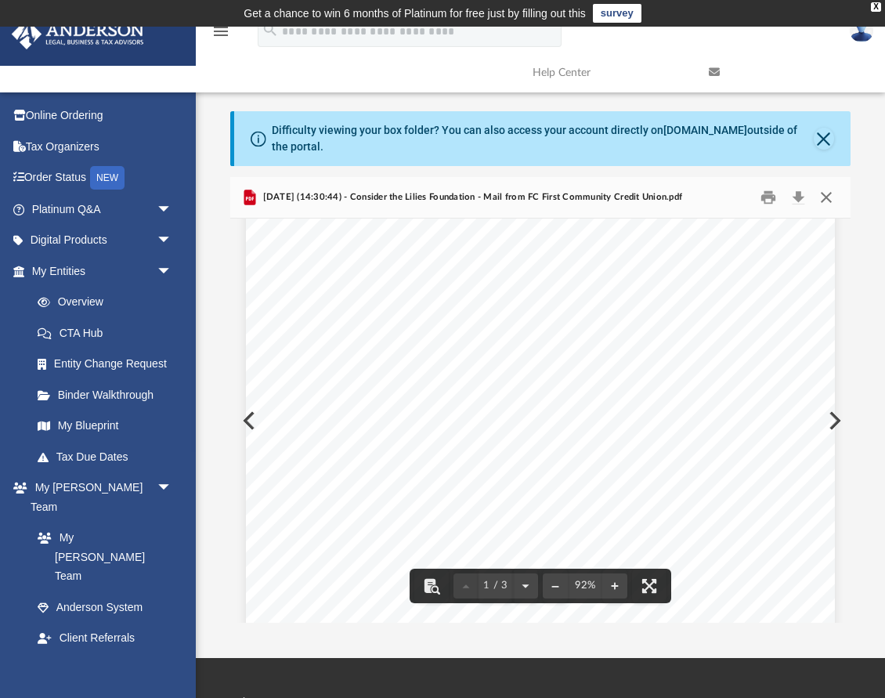
click at [825, 204] on button "Close" at bounding box center [826, 198] width 28 height 24
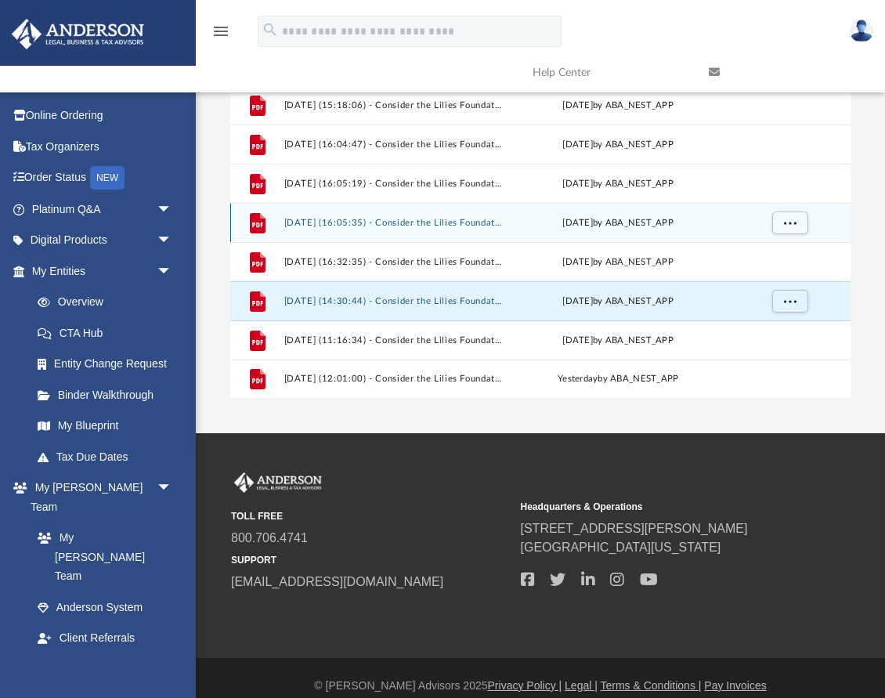
scroll to position [241, 0]
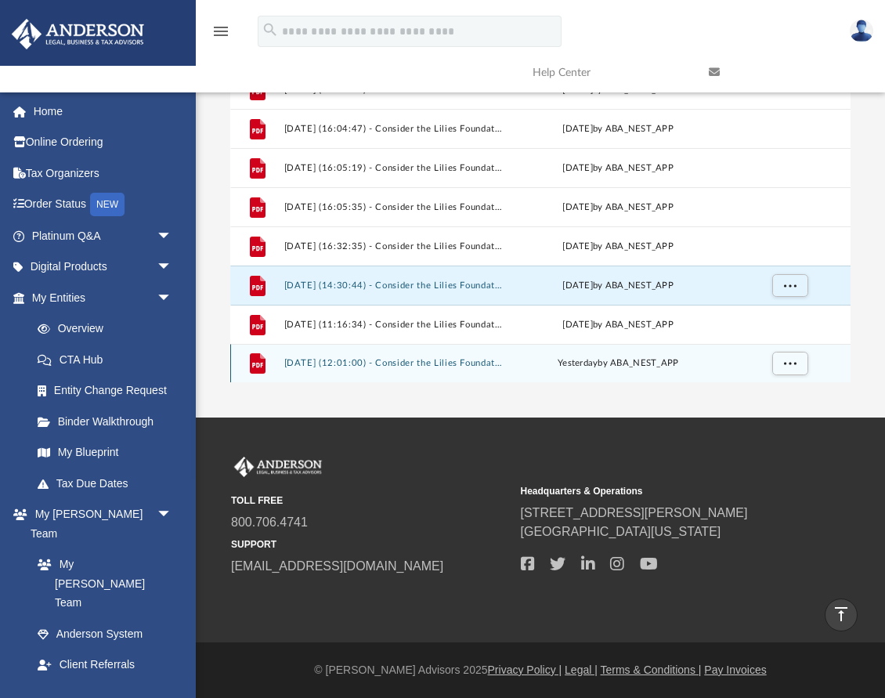
click at [455, 360] on button "[DATE] (12:01:00) - Consider the Lilies Foundation - Mail.pdf" at bounding box center [393, 363] width 219 height 10
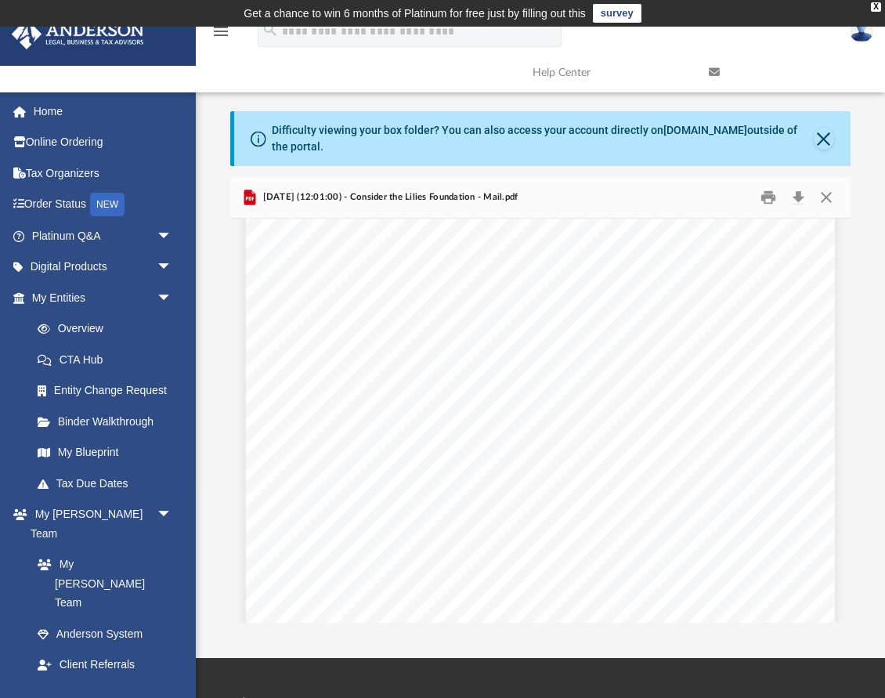
scroll to position [0, 0]
click at [828, 140] on button "Close" at bounding box center [824, 139] width 20 height 22
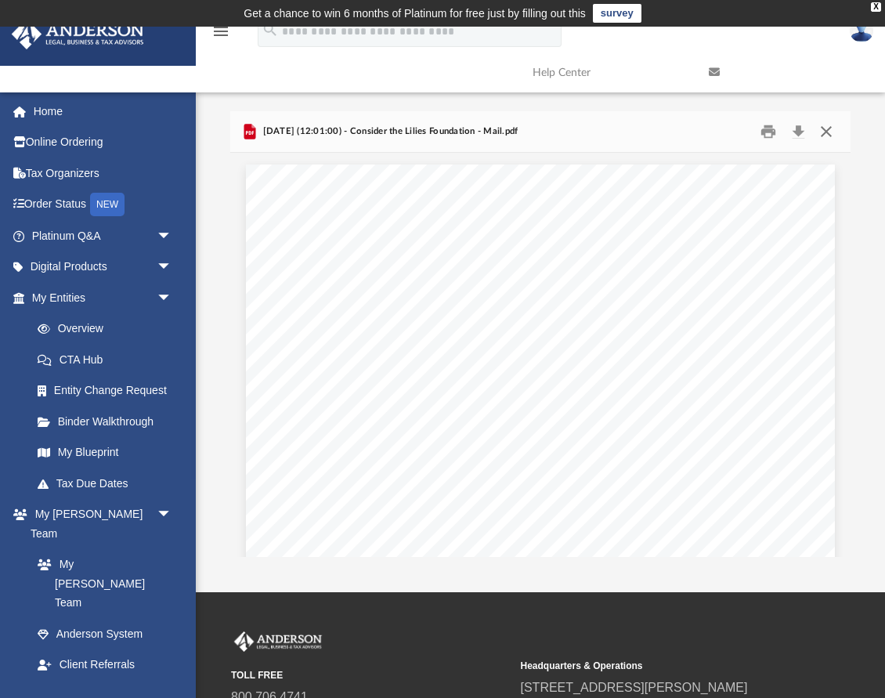
click at [830, 124] on button "Close" at bounding box center [826, 132] width 28 height 24
